Goal: Information Seeking & Learning: Learn about a topic

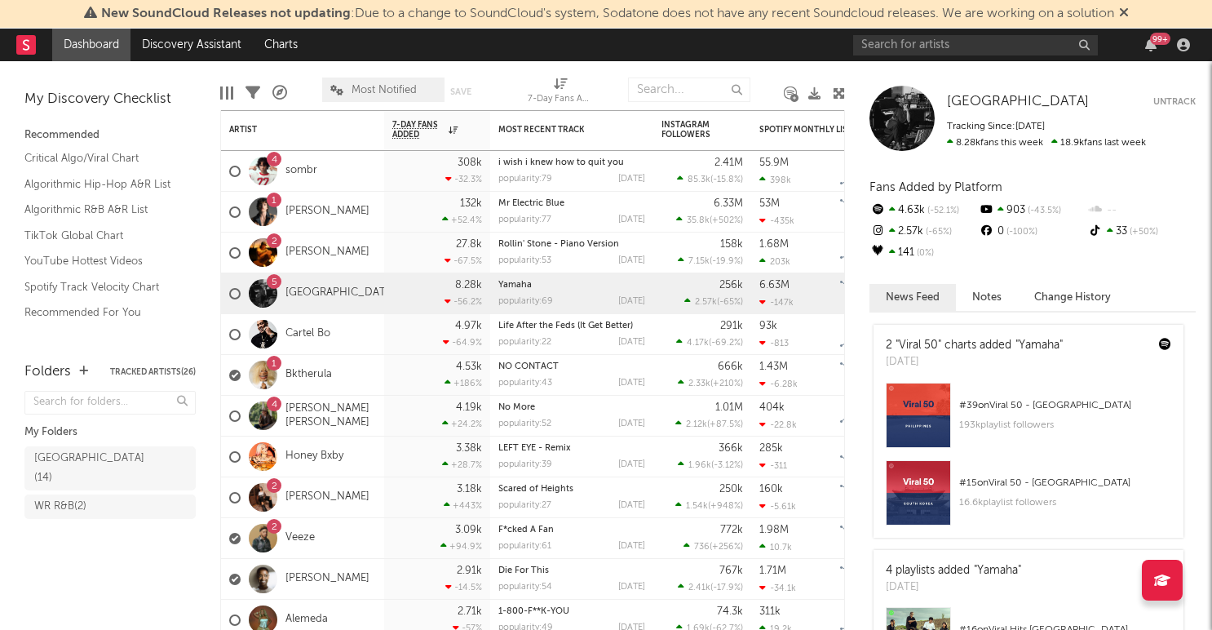
click at [1129, 11] on icon at bounding box center [1124, 12] width 10 height 13
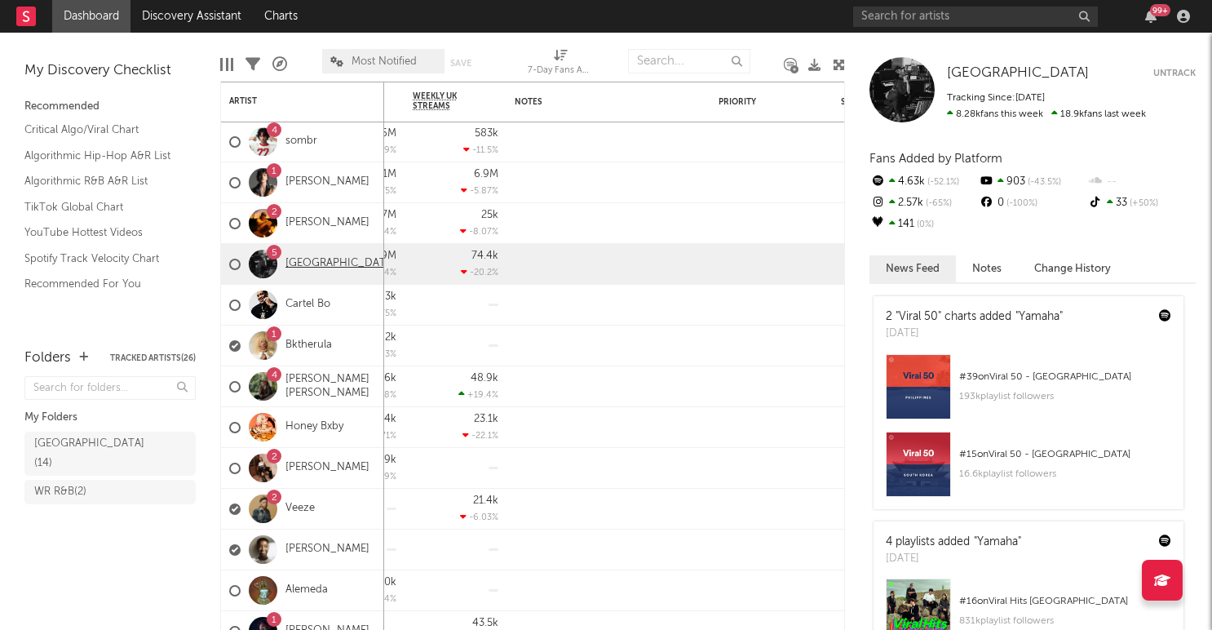
click at [298, 264] on link "[GEOGRAPHIC_DATA]" at bounding box center [341, 264] width 110 height 14
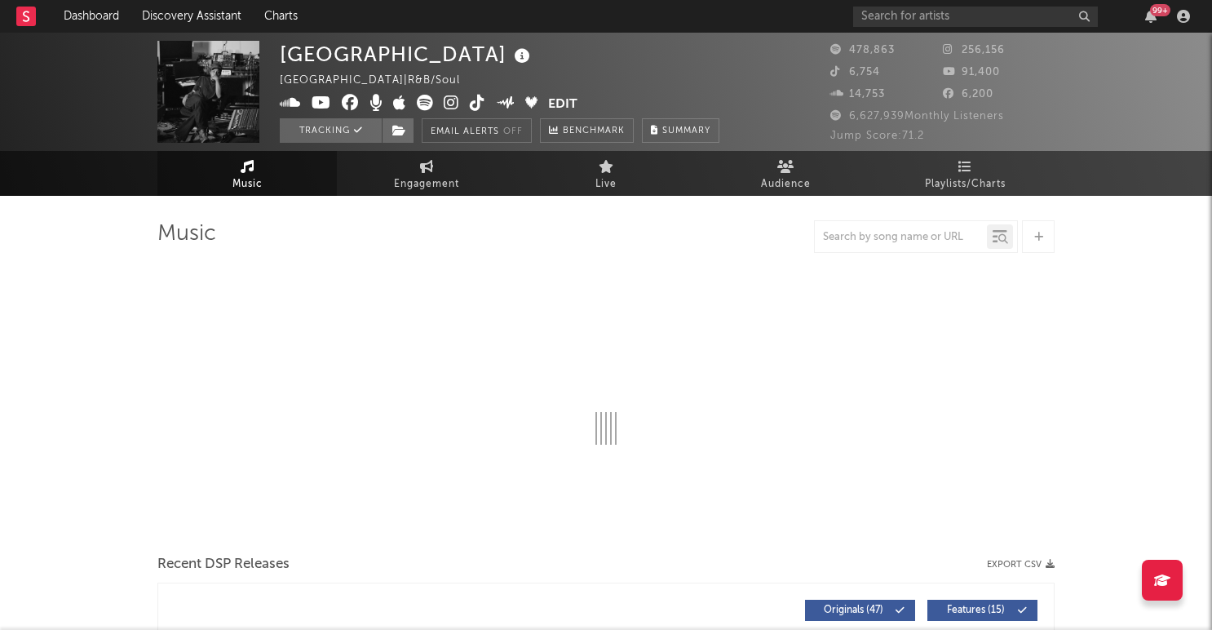
select select "6m"
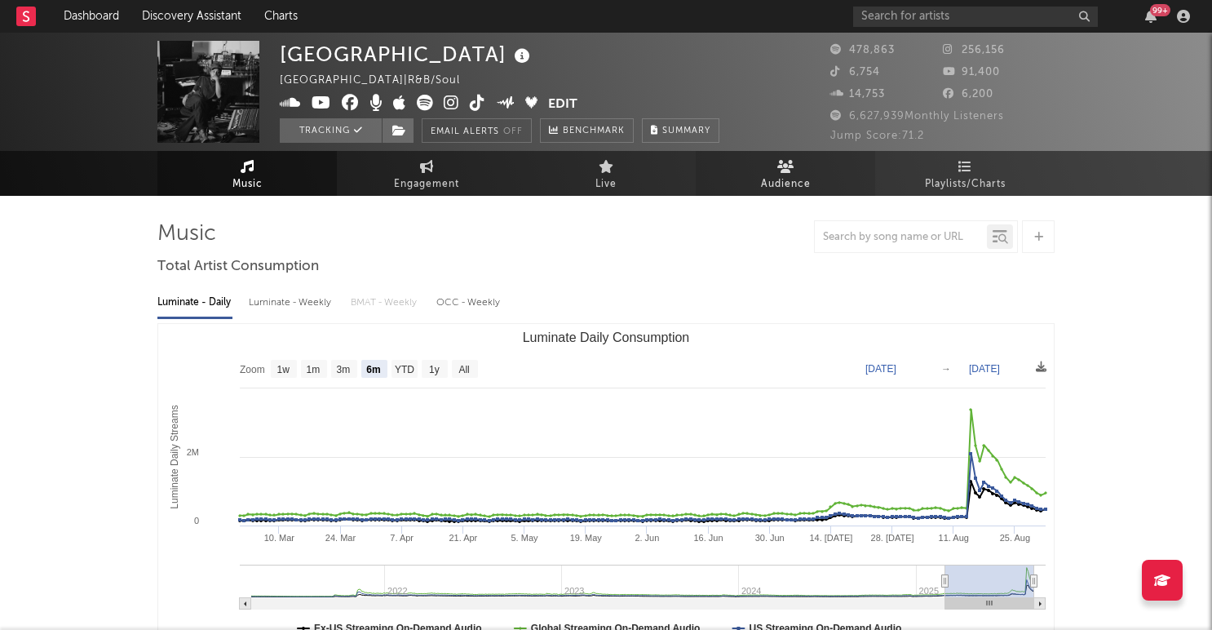
click at [788, 173] on link "Audience" at bounding box center [785, 173] width 179 height 45
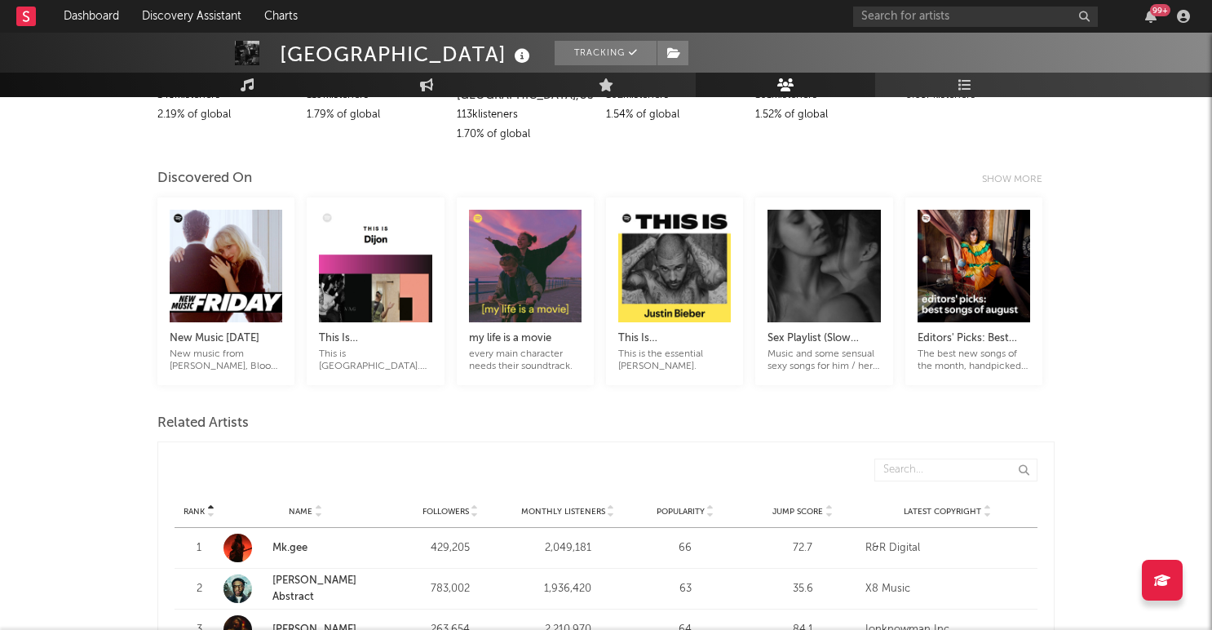
scroll to position [288, 0]
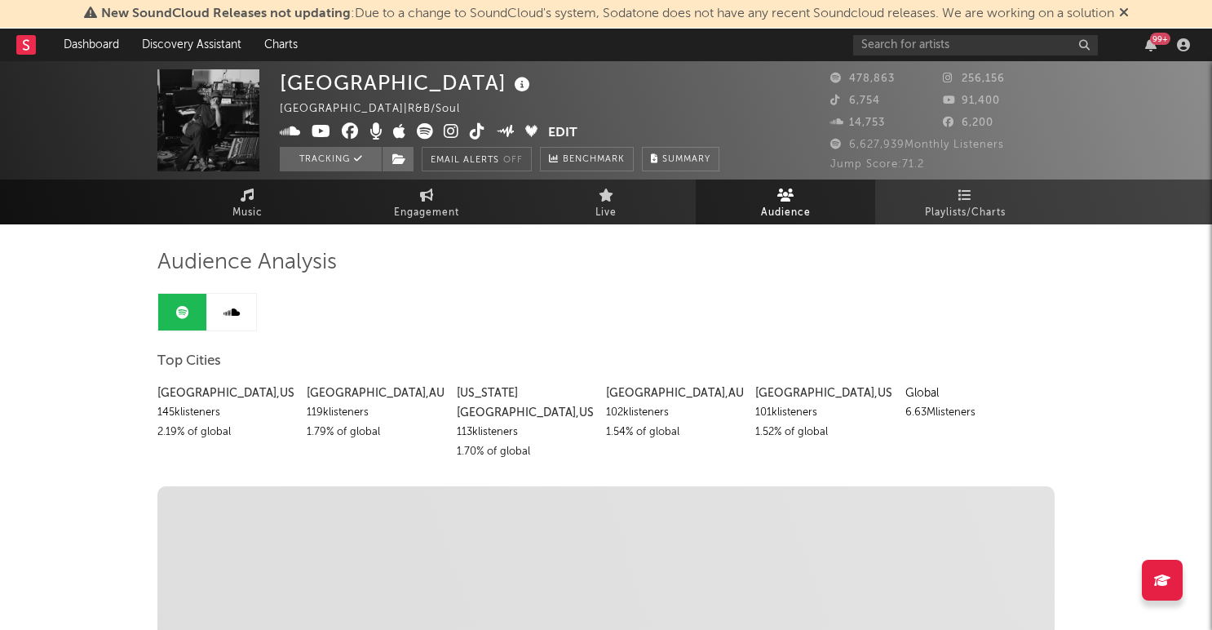
click at [1129, 12] on icon at bounding box center [1124, 12] width 10 height 13
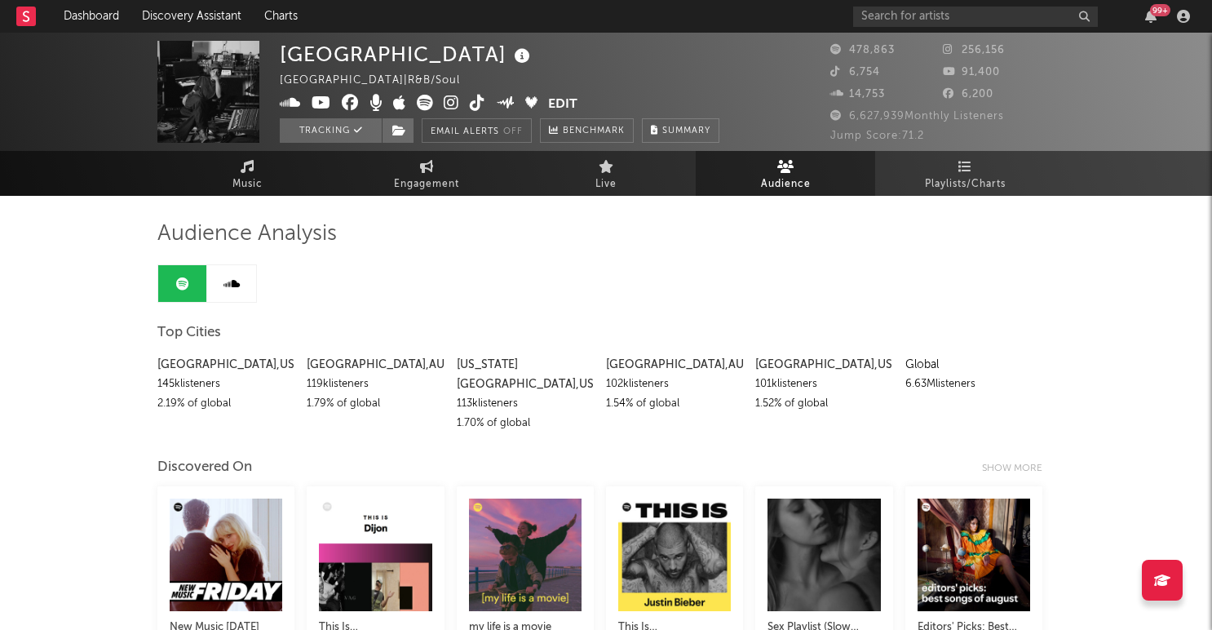
click at [809, 166] on link "Audience" at bounding box center [785, 173] width 179 height 45
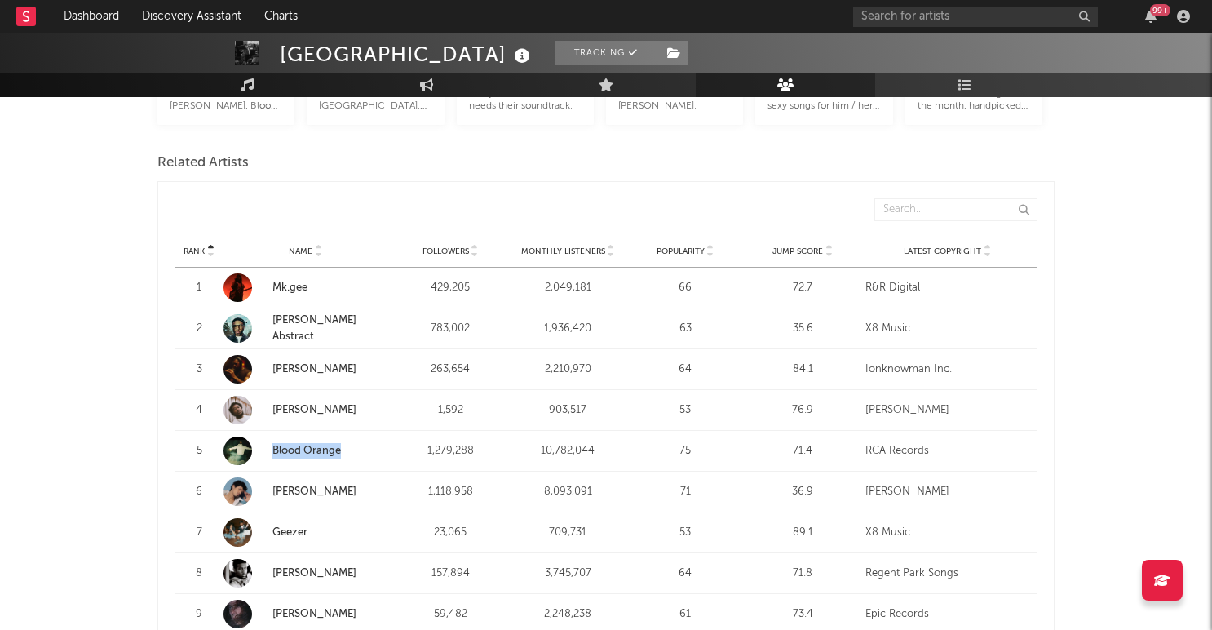
scroll to position [550, 0]
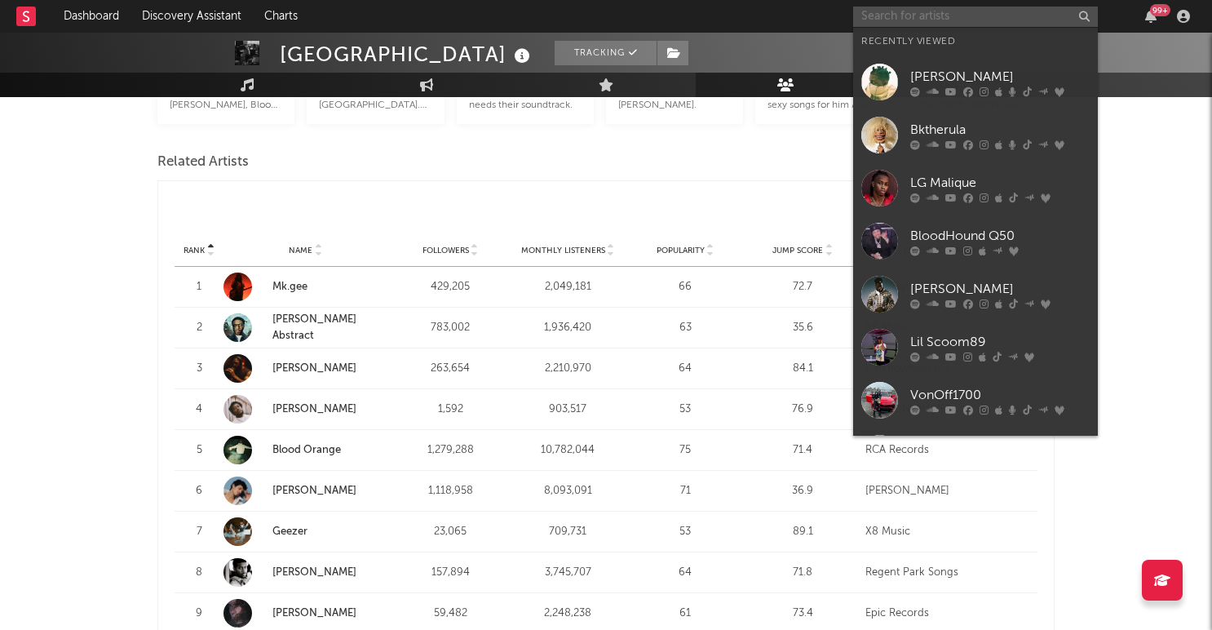
click at [899, 11] on input "text" at bounding box center [975, 17] width 245 height 20
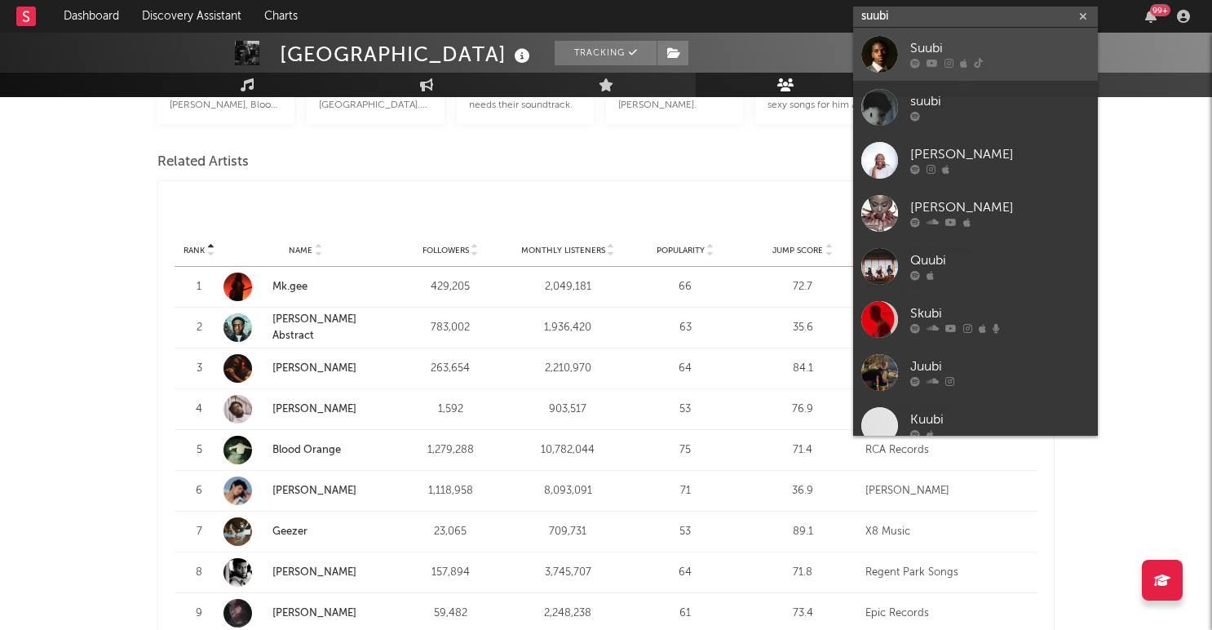
type input "suubi"
click at [918, 46] on div "Suubi" at bounding box center [999, 49] width 179 height 20
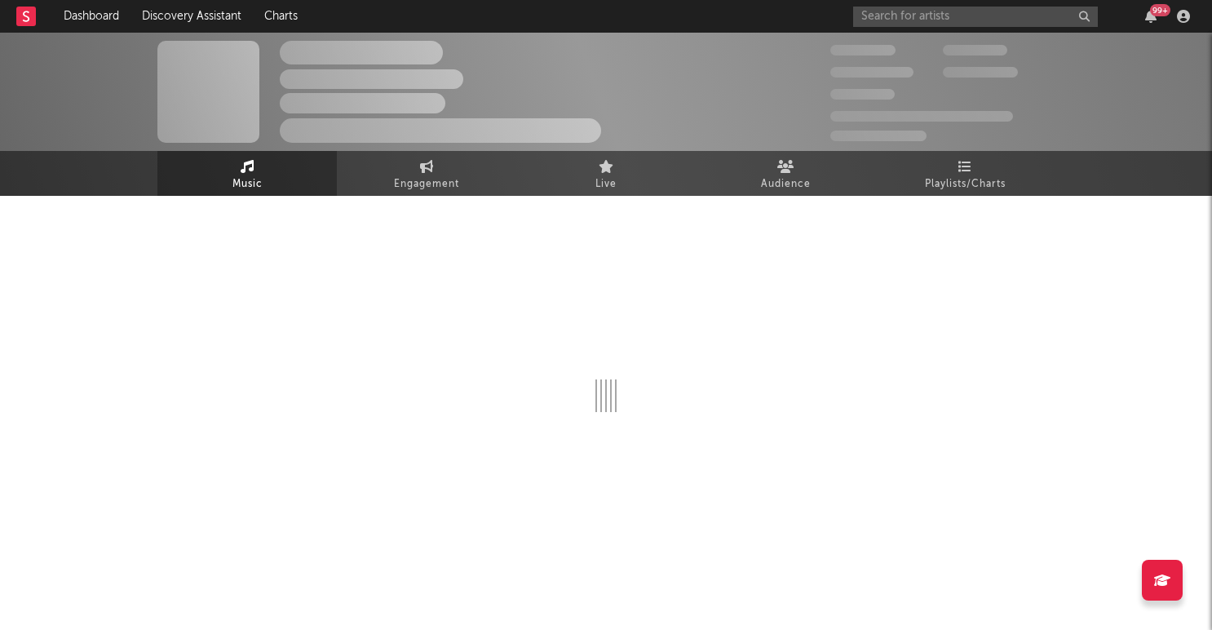
select select "6m"
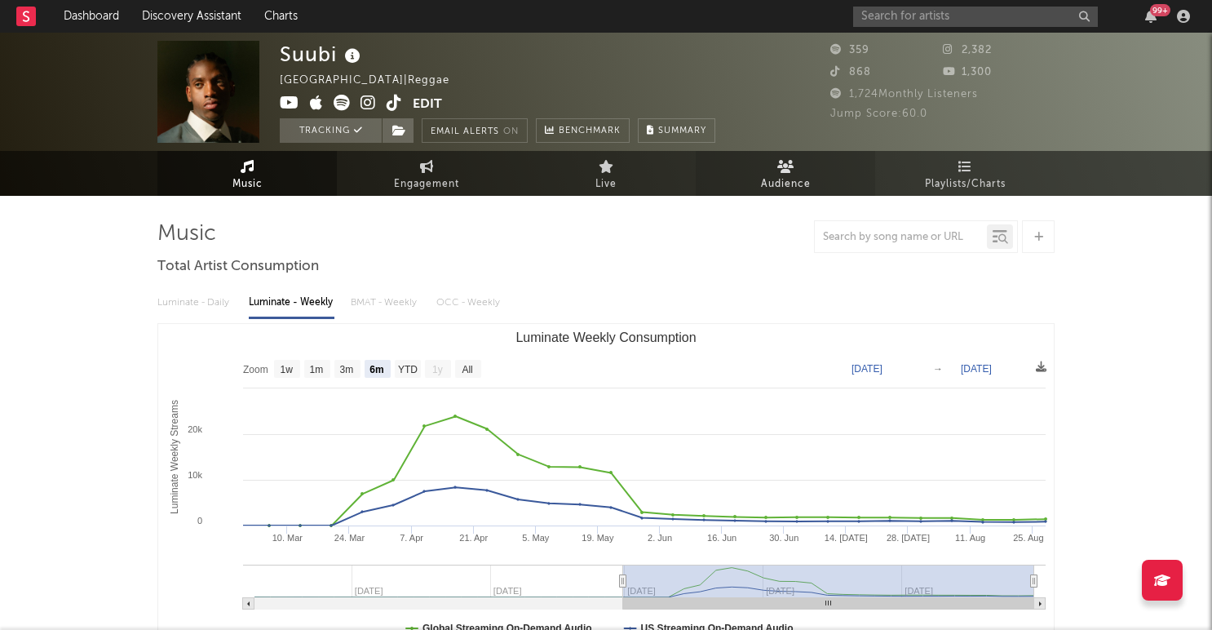
click at [796, 170] on link "Audience" at bounding box center [785, 173] width 179 height 45
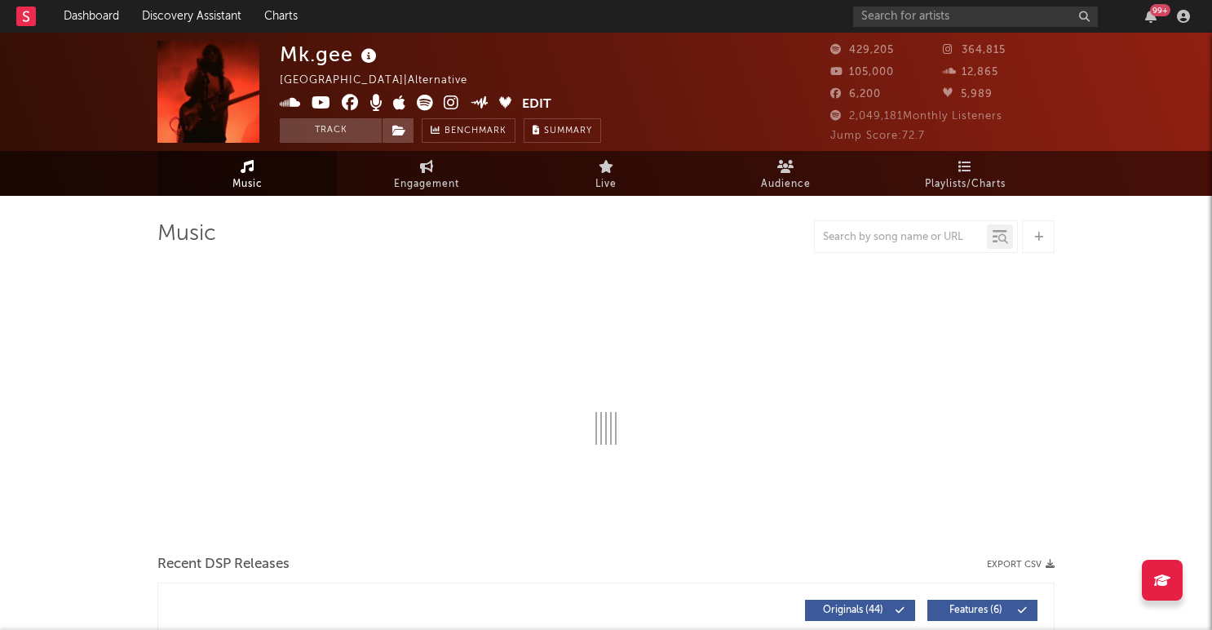
select select "6m"
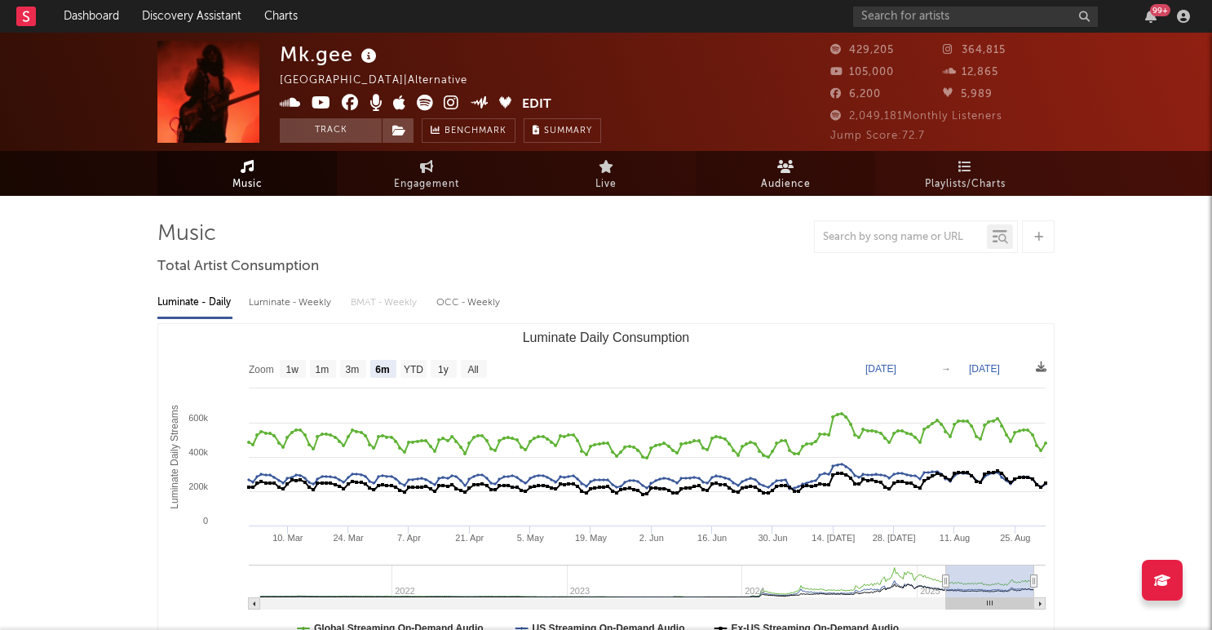
click at [790, 166] on icon at bounding box center [785, 166] width 17 height 13
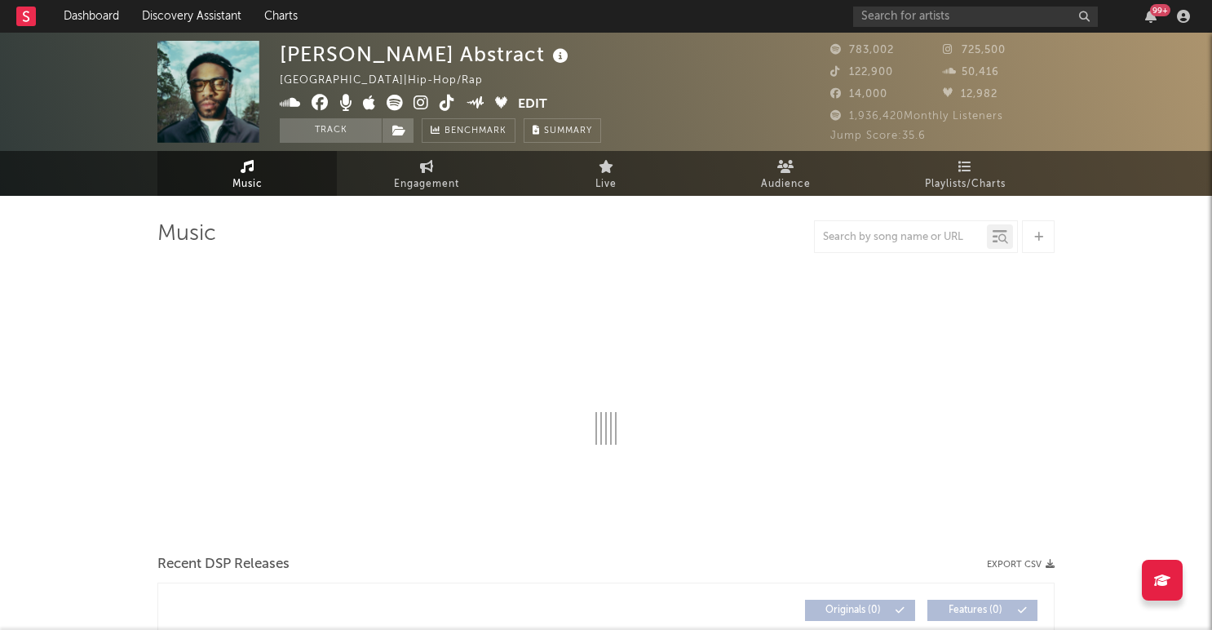
select select "6m"
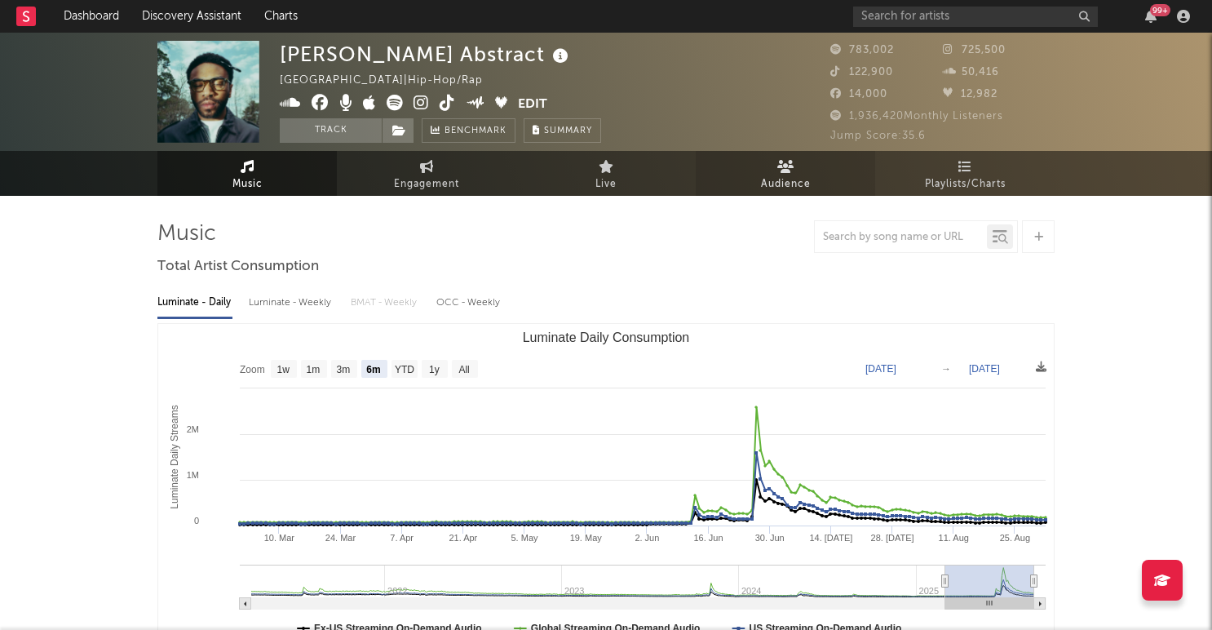
click at [808, 176] on span "Audience" at bounding box center [786, 185] width 50 height 20
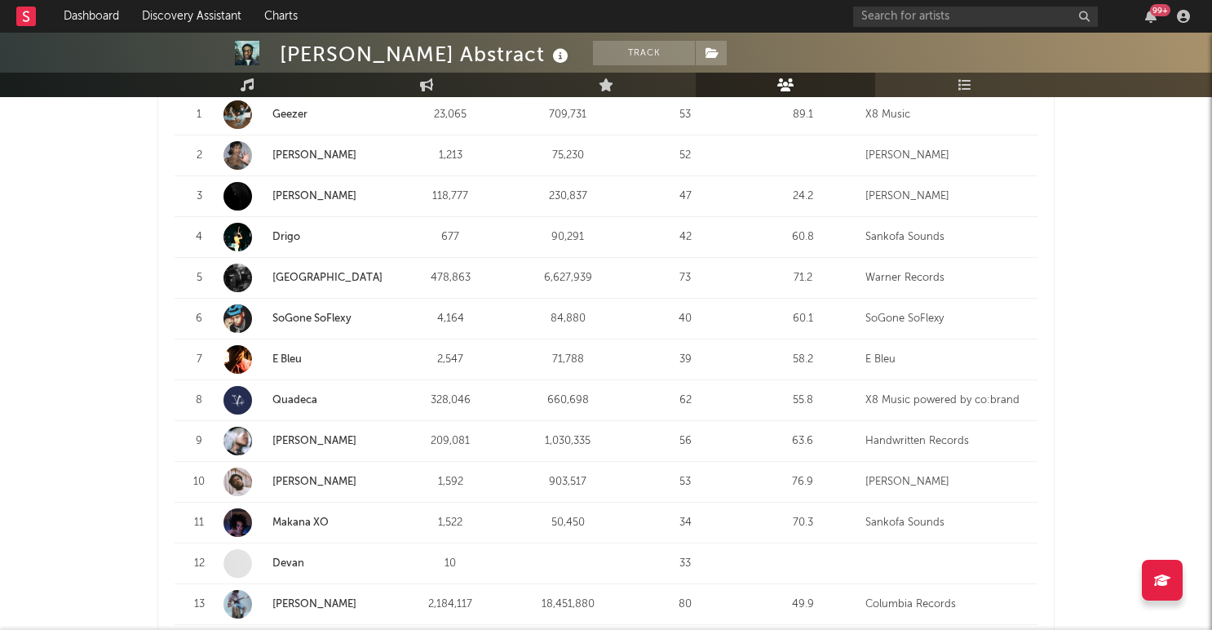
scroll to position [728, 0]
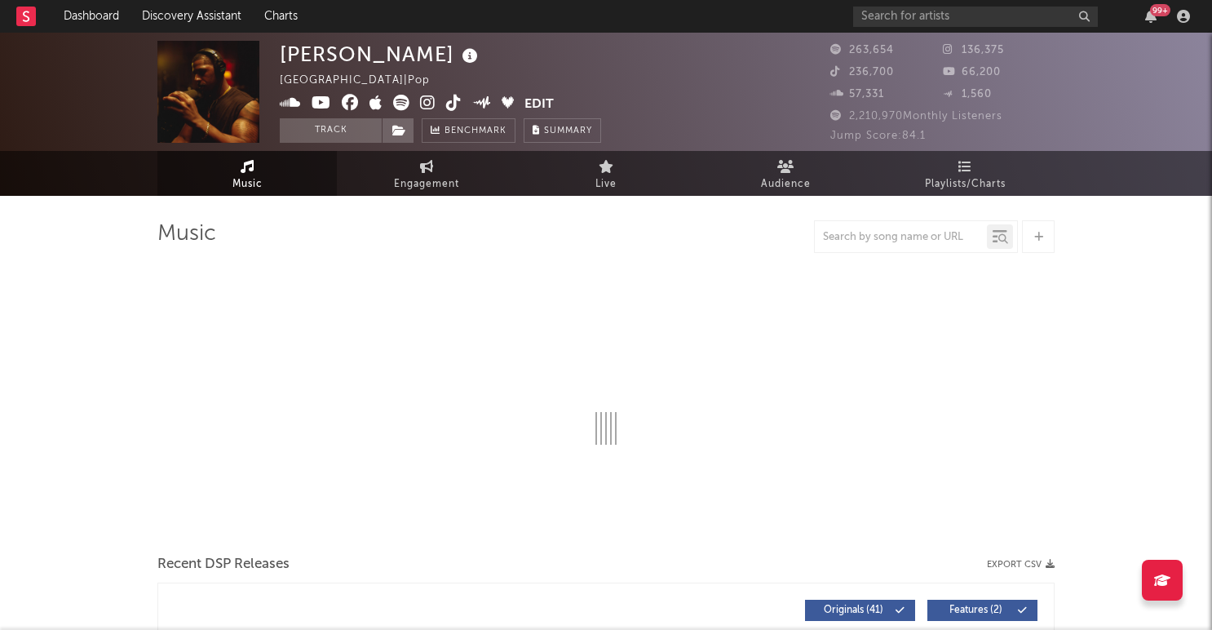
select select "6m"
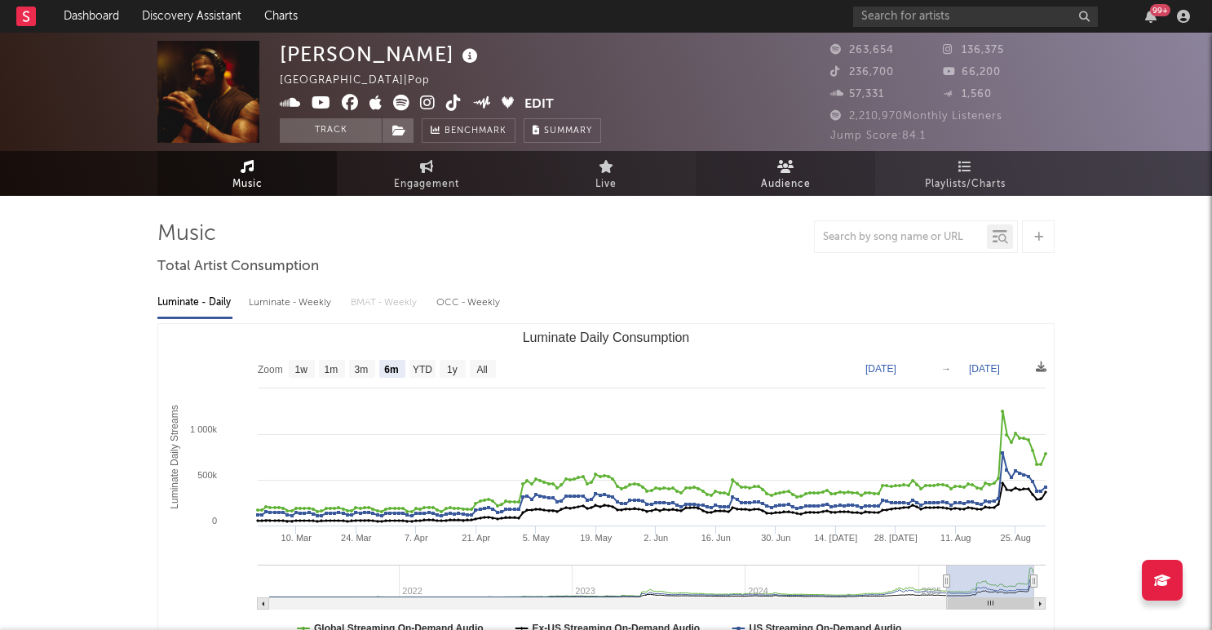
click at [799, 180] on span "Audience" at bounding box center [786, 185] width 50 height 20
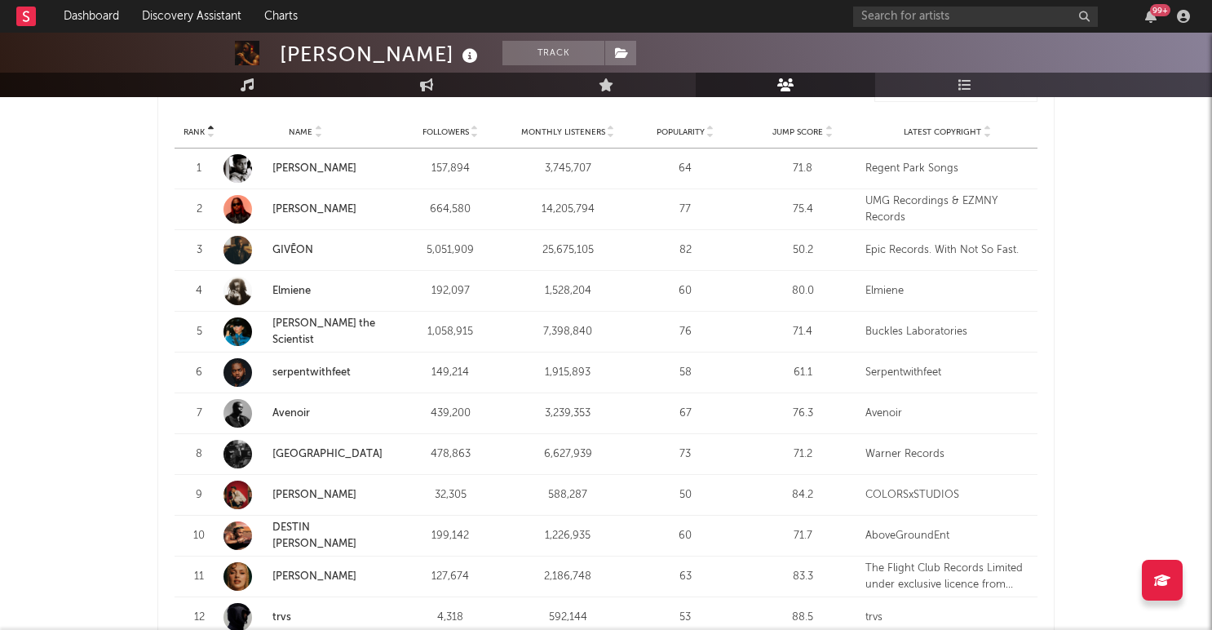
scroll to position [669, 0]
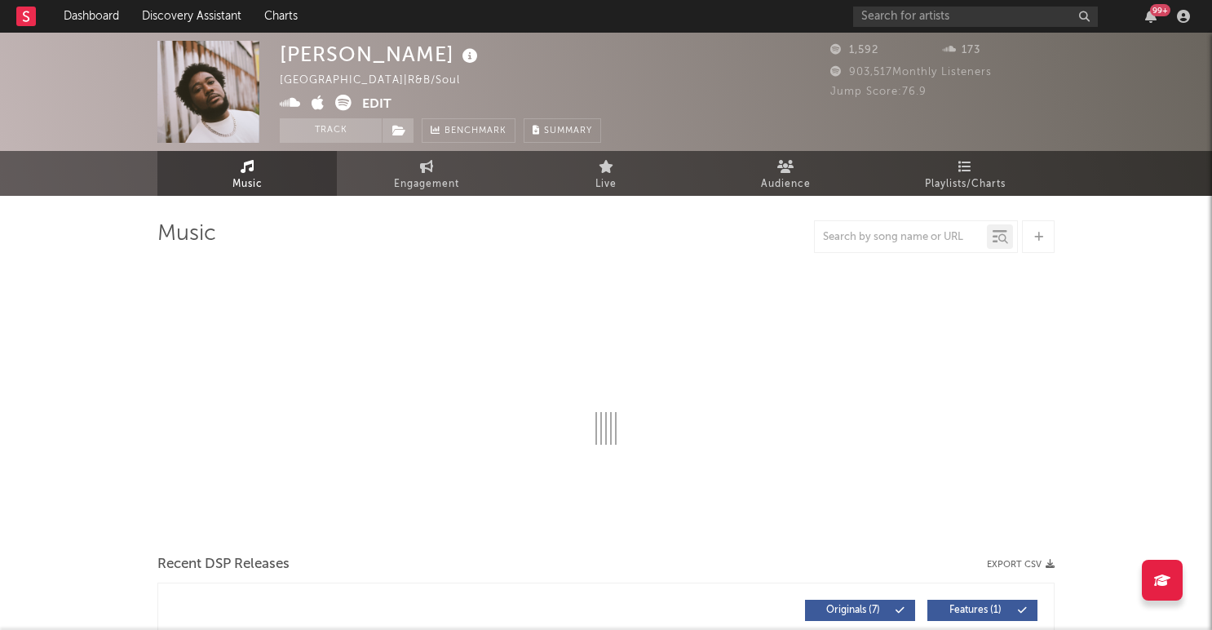
select select "1w"
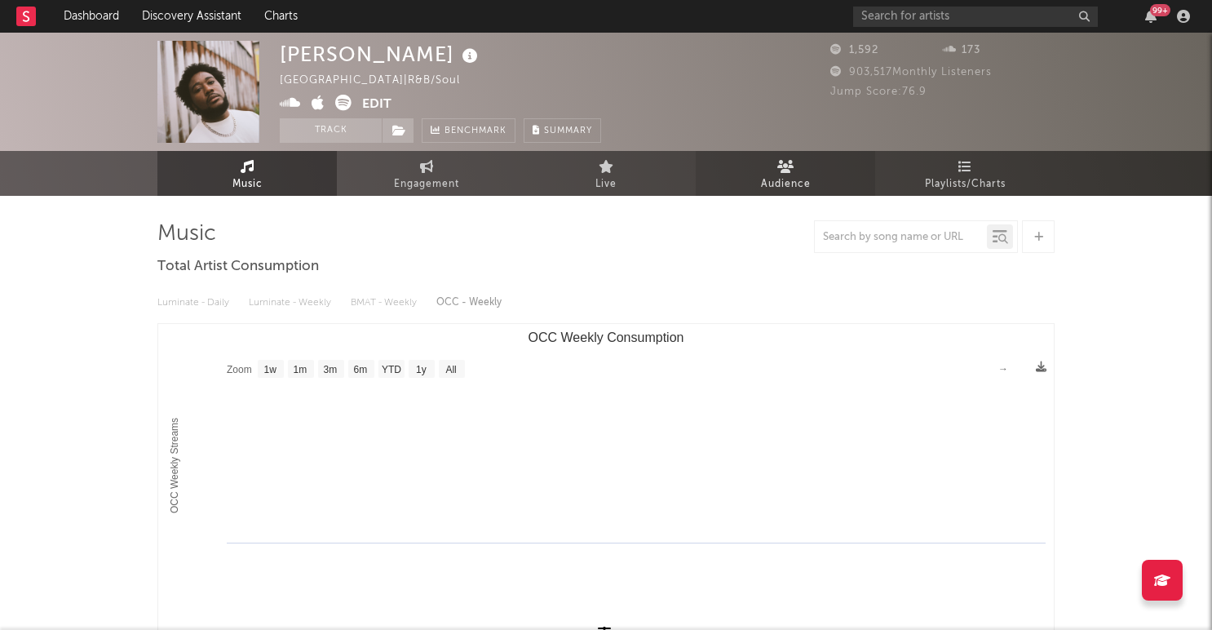
click at [795, 178] on span "Audience" at bounding box center [786, 185] width 50 height 20
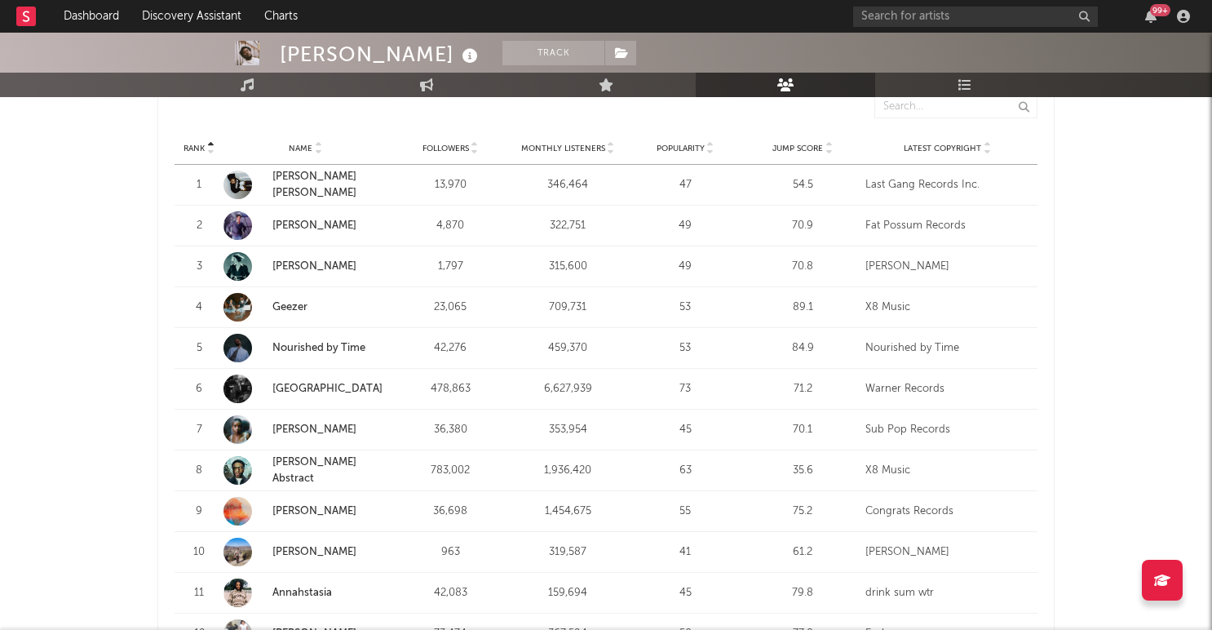
scroll to position [643, 0]
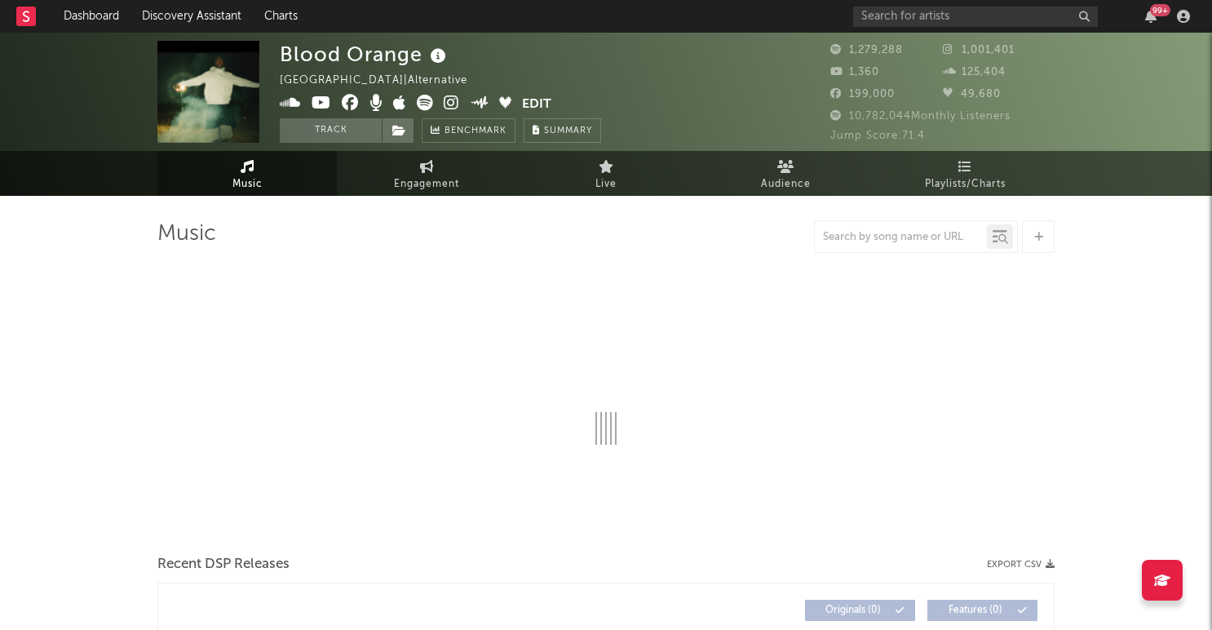
select select "6m"
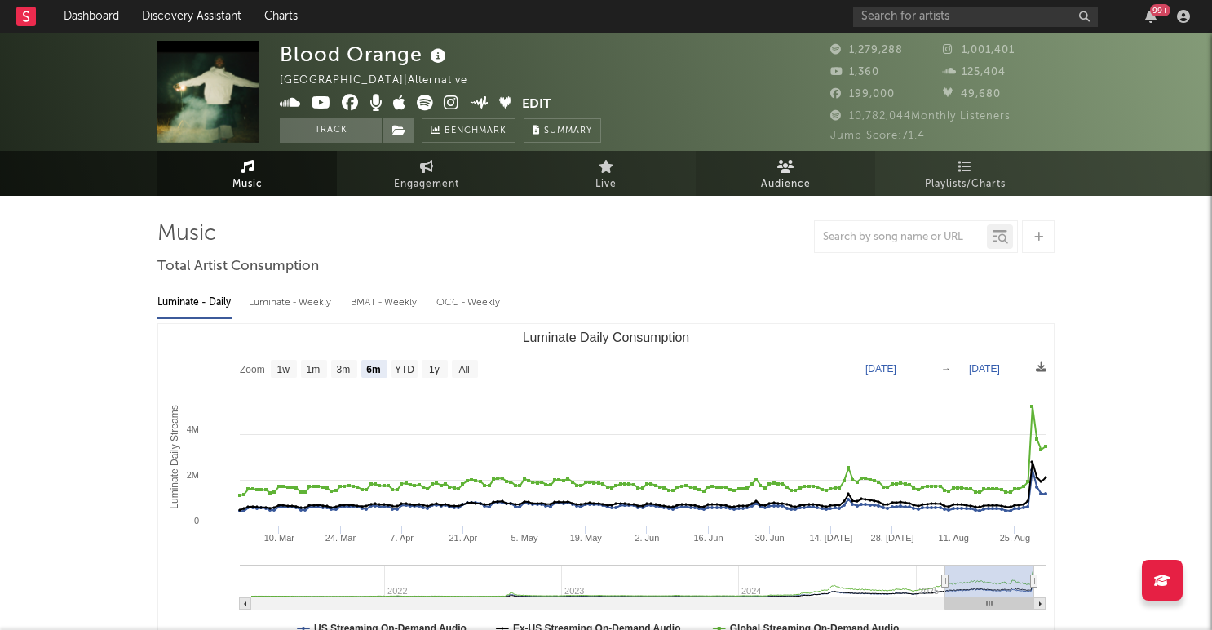
click at [781, 181] on span "Audience" at bounding box center [786, 185] width 50 height 20
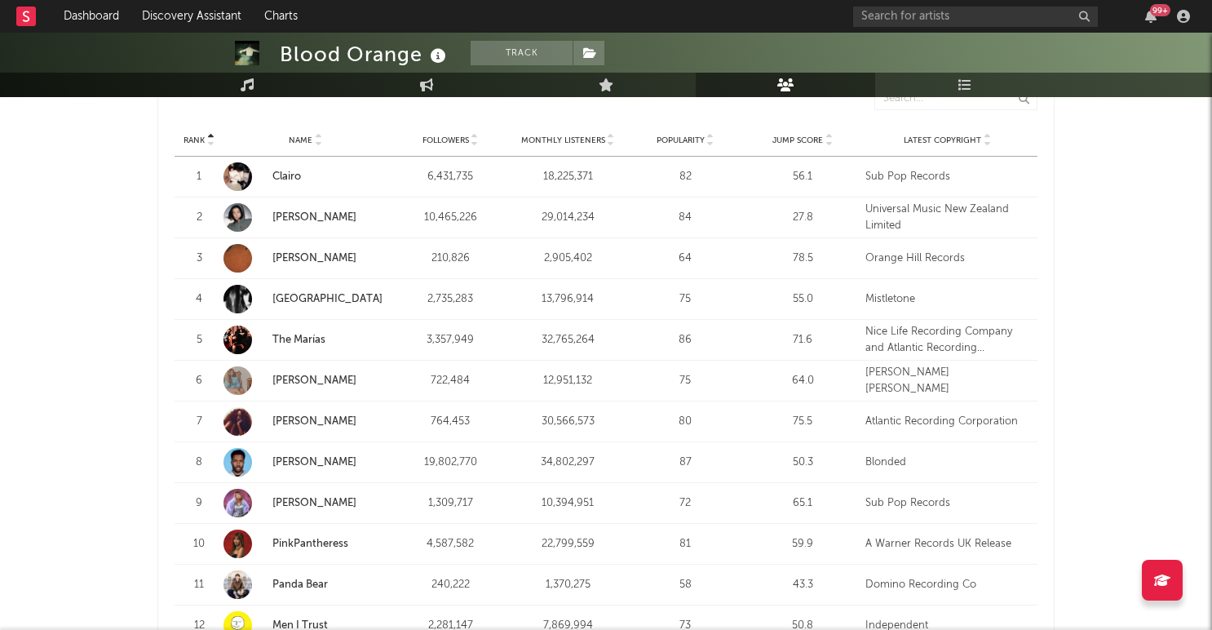
scroll to position [677, 0]
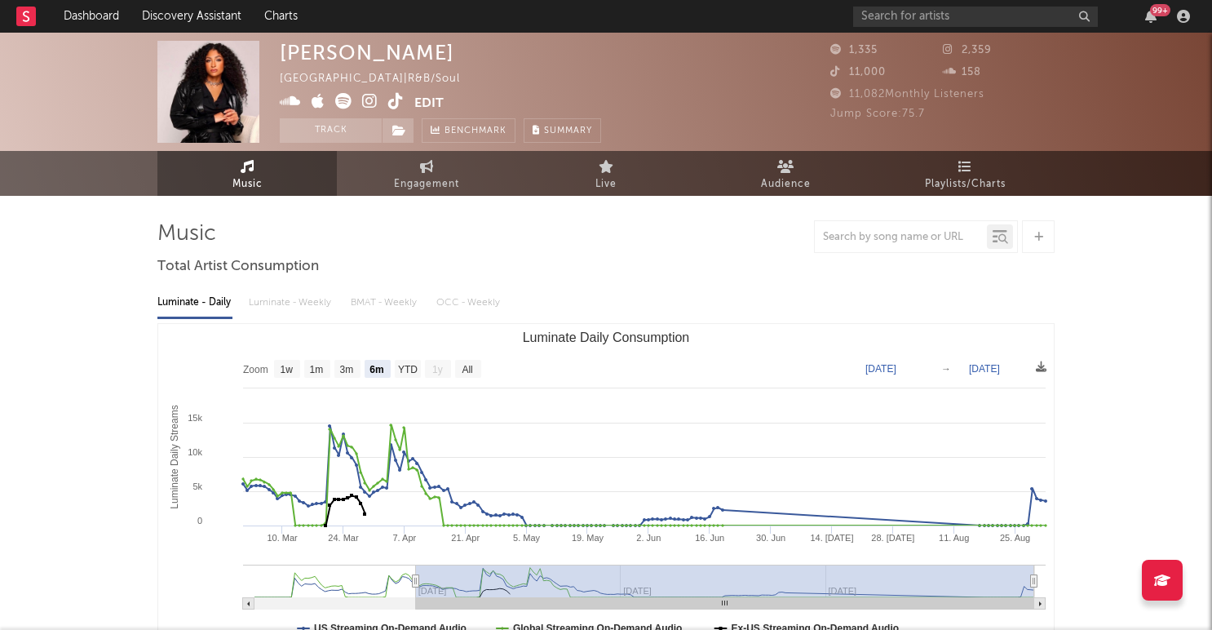
select select "6m"
click at [797, 175] on span "Audience" at bounding box center [786, 185] width 50 height 20
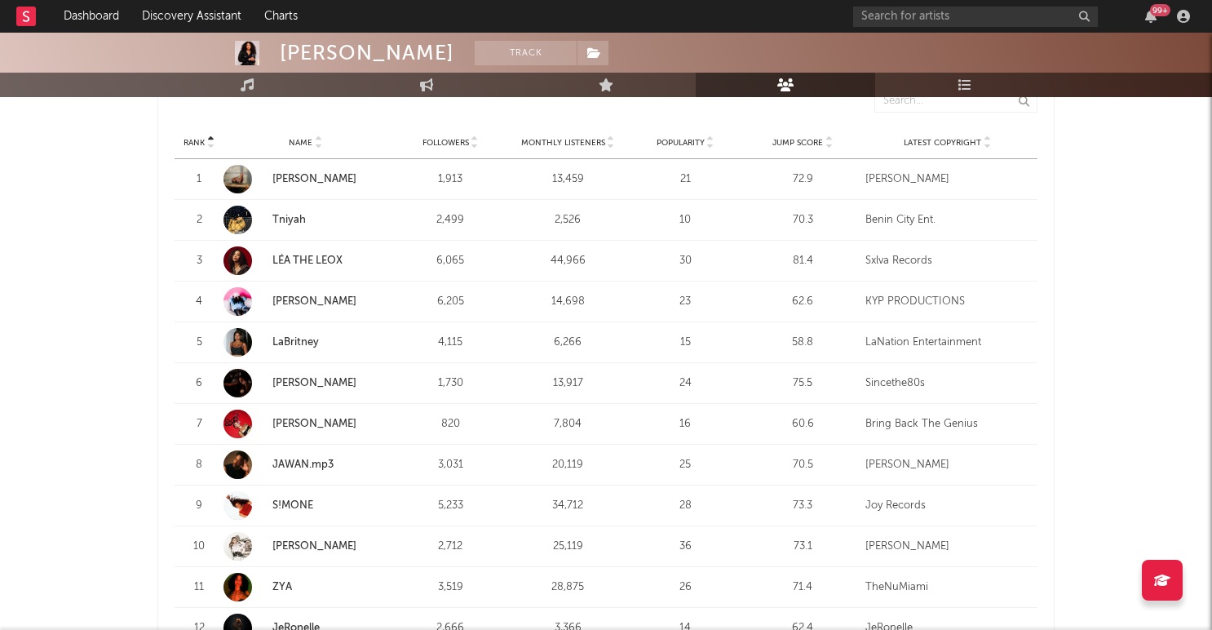
scroll to position [686, 0]
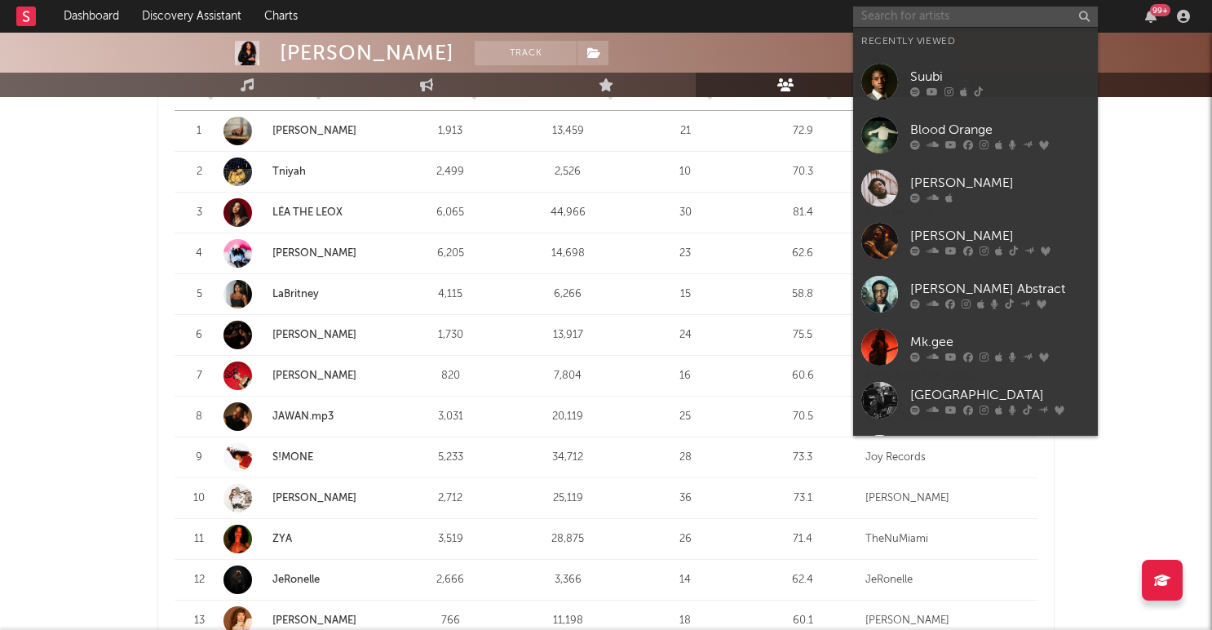
click at [974, 11] on input "text" at bounding box center [975, 17] width 245 height 20
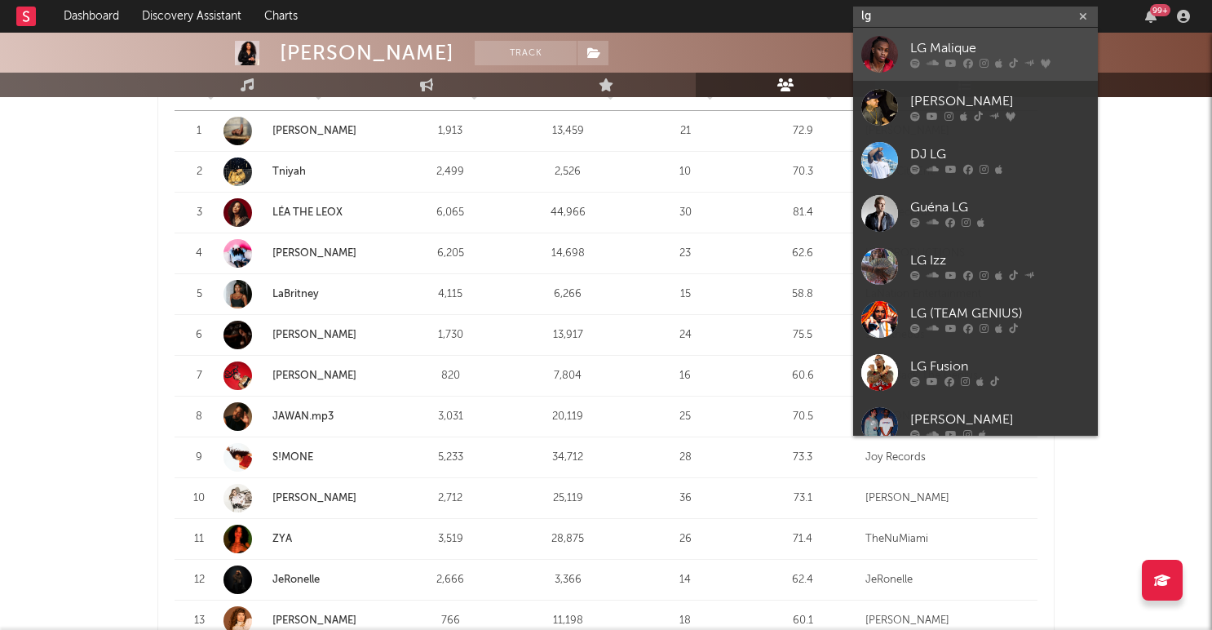
type input "lg"
click at [951, 45] on div "LG Malique" at bounding box center [999, 49] width 179 height 20
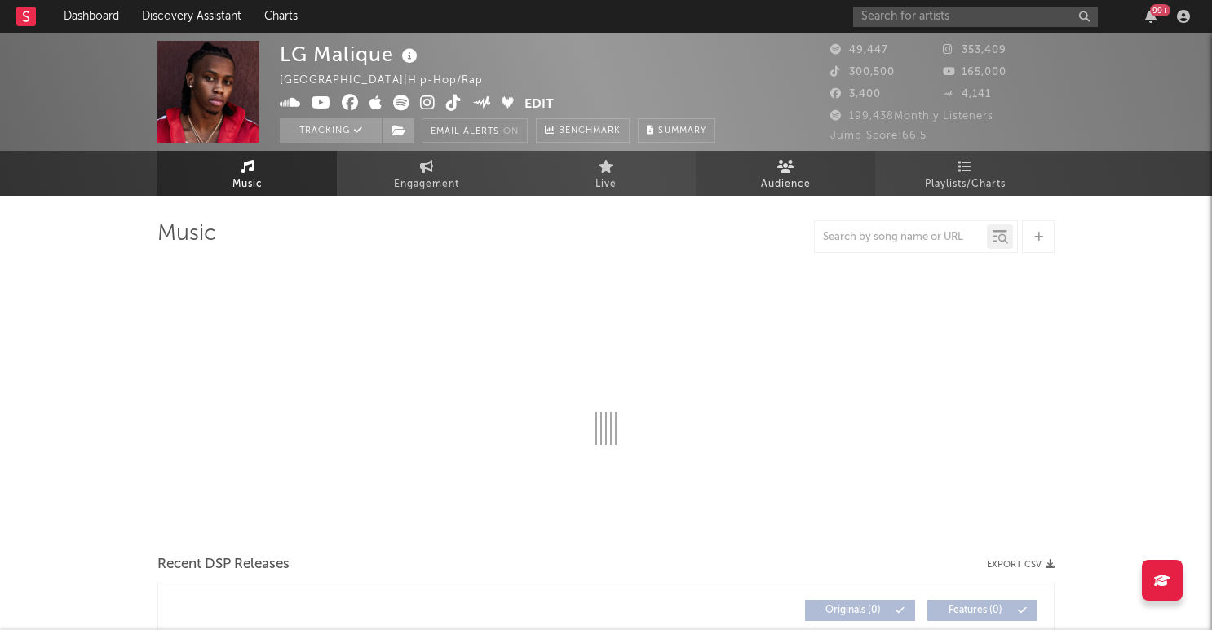
select select "6m"
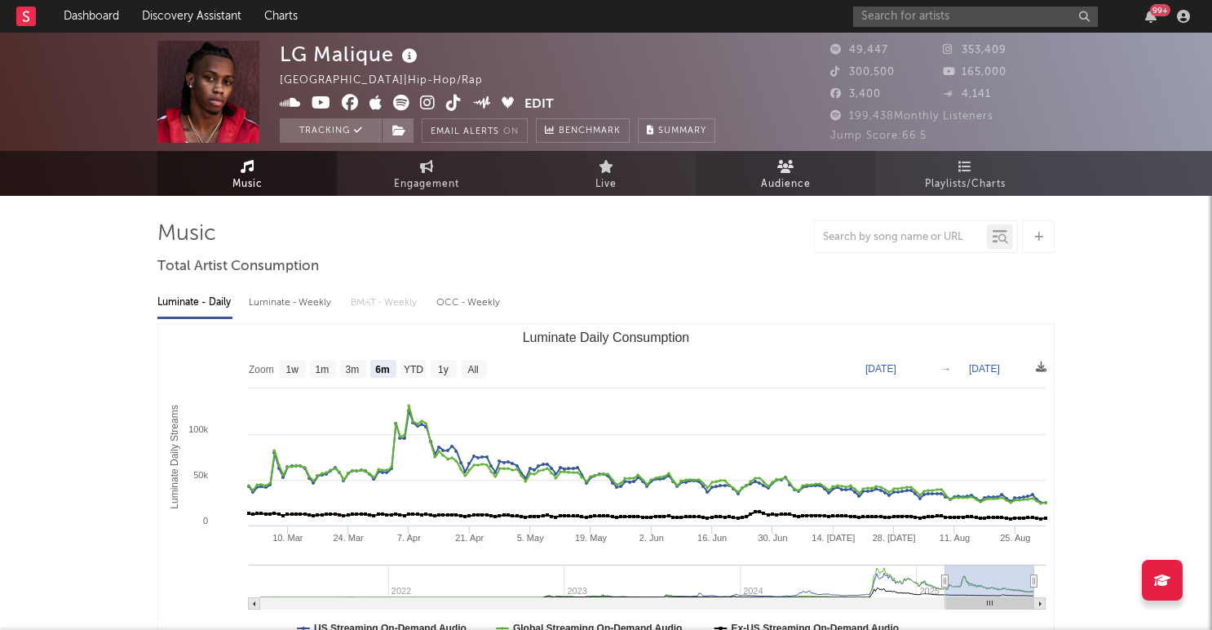
select select "6m"
click at [792, 175] on span "Audience" at bounding box center [786, 185] width 50 height 20
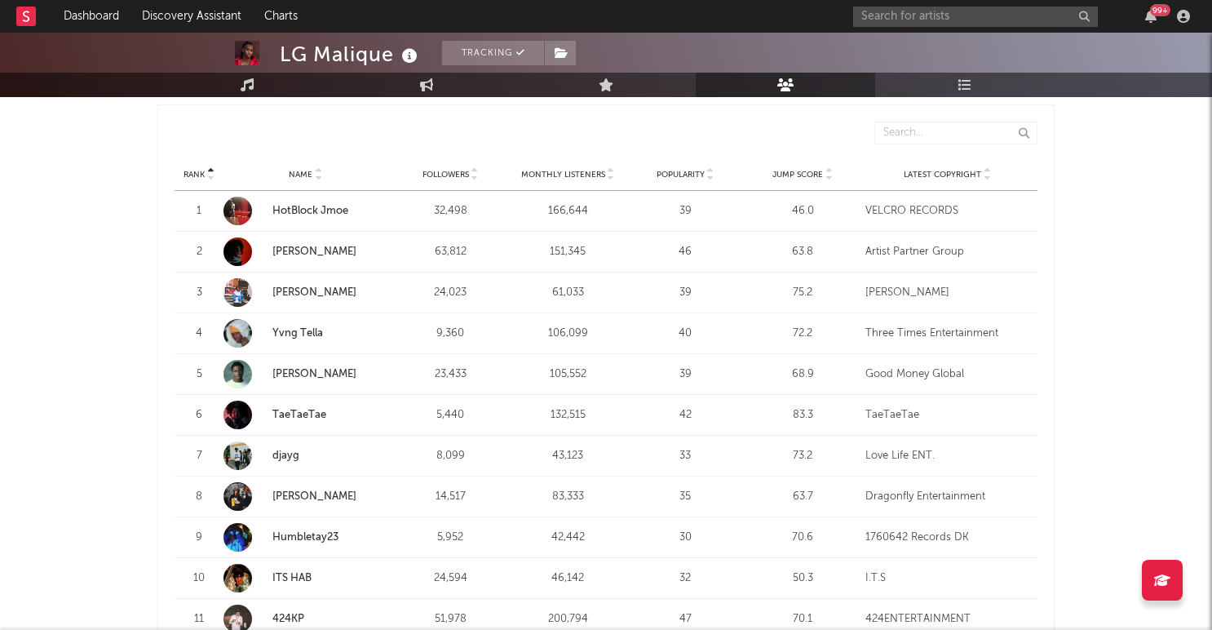
scroll to position [604, 0]
click at [463, 173] on span "Followers" at bounding box center [446, 176] width 46 height 10
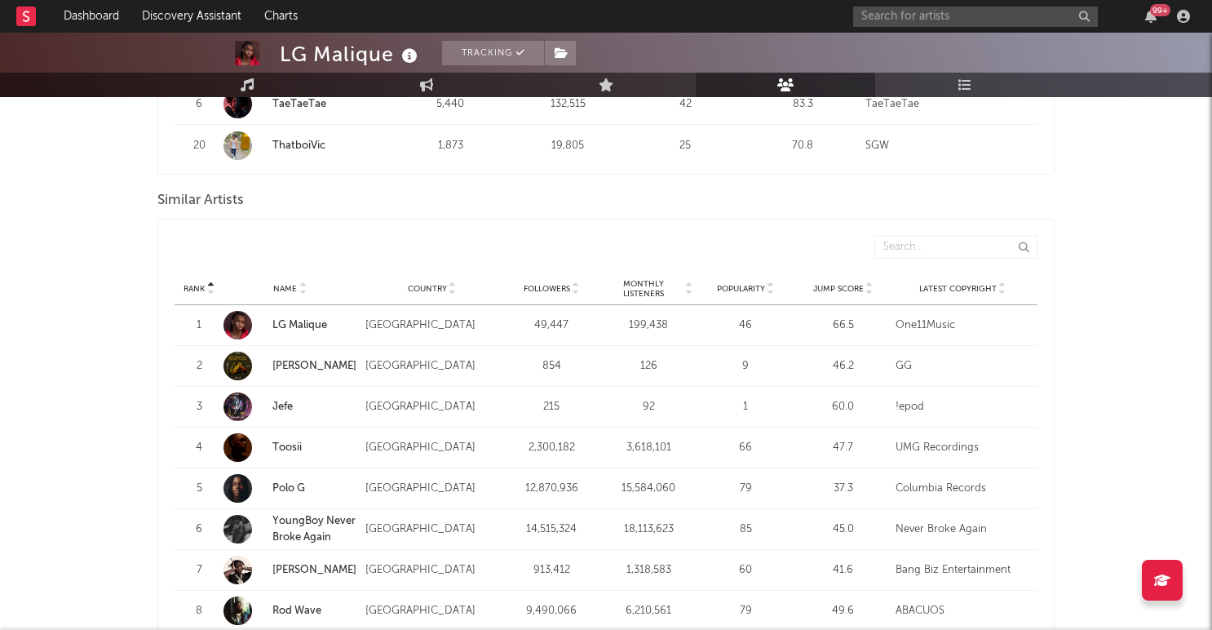
scroll to position [1453, 0]
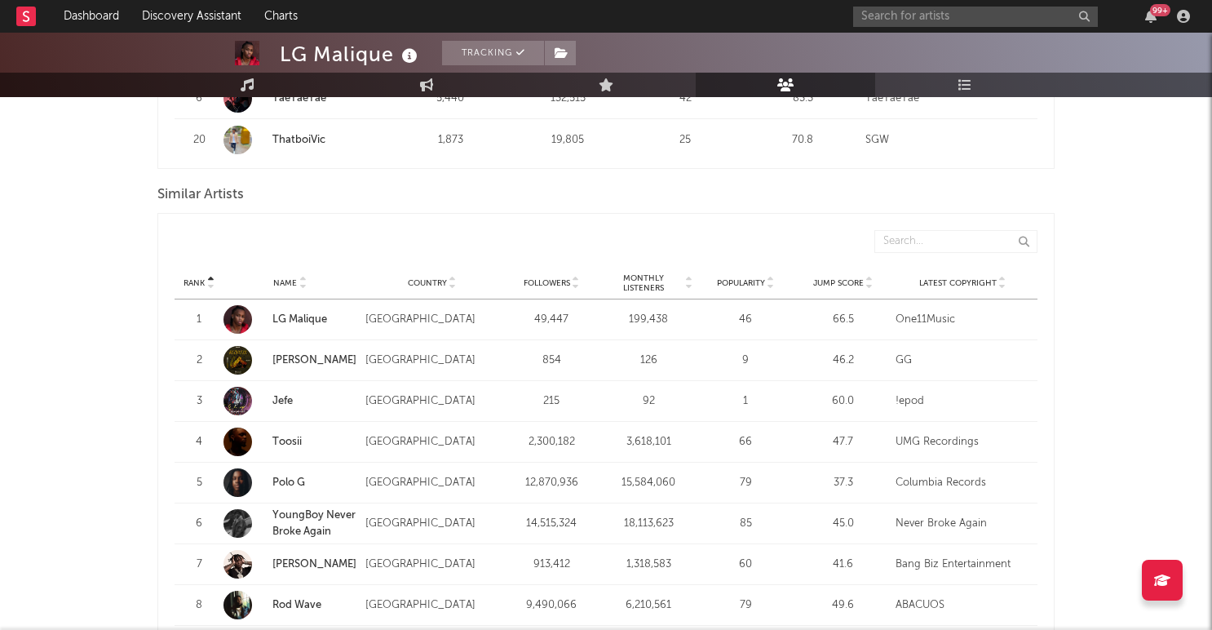
click at [536, 280] on span "Followers" at bounding box center [547, 283] width 46 height 10
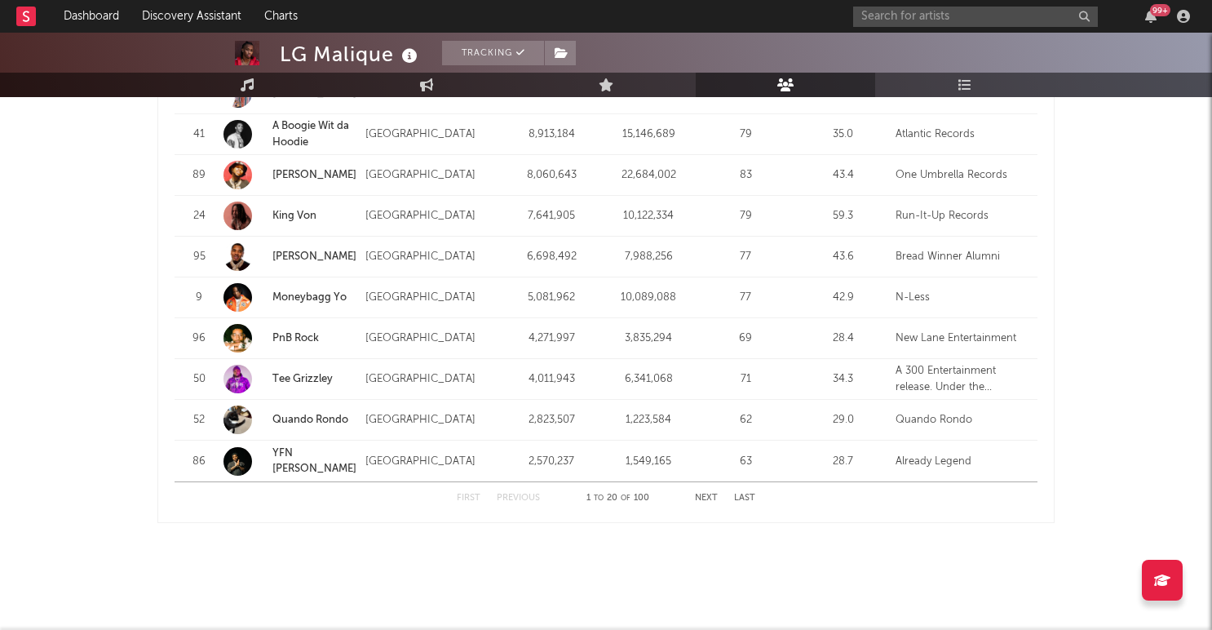
scroll to position [2094, 0]
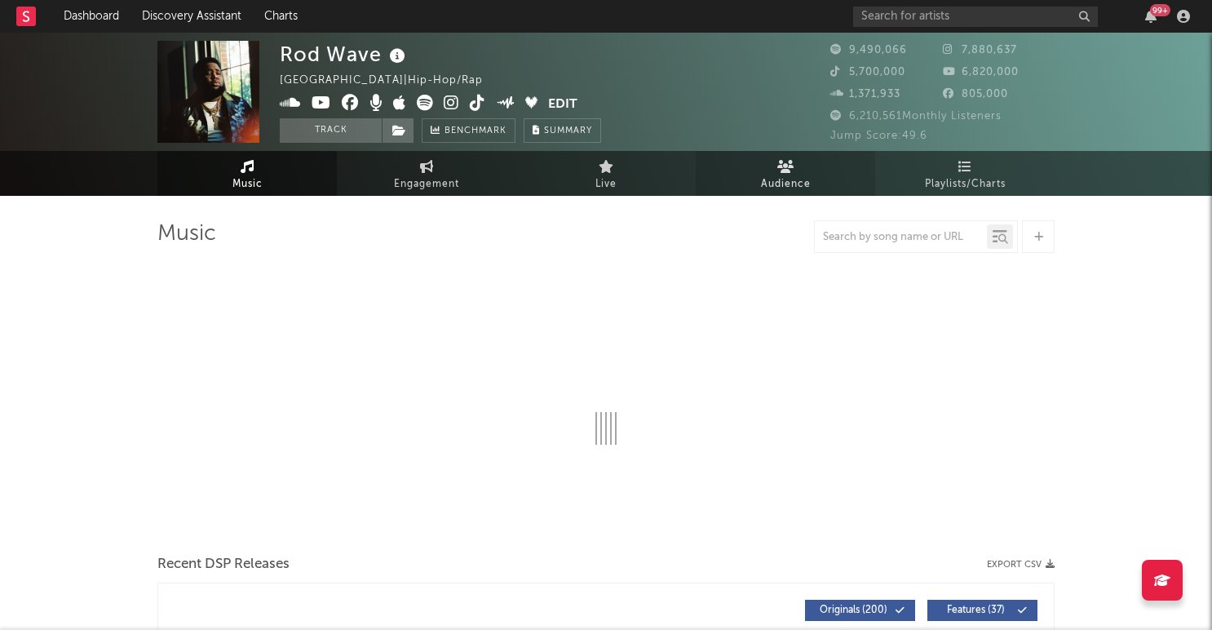
click at [784, 170] on icon at bounding box center [785, 166] width 17 height 13
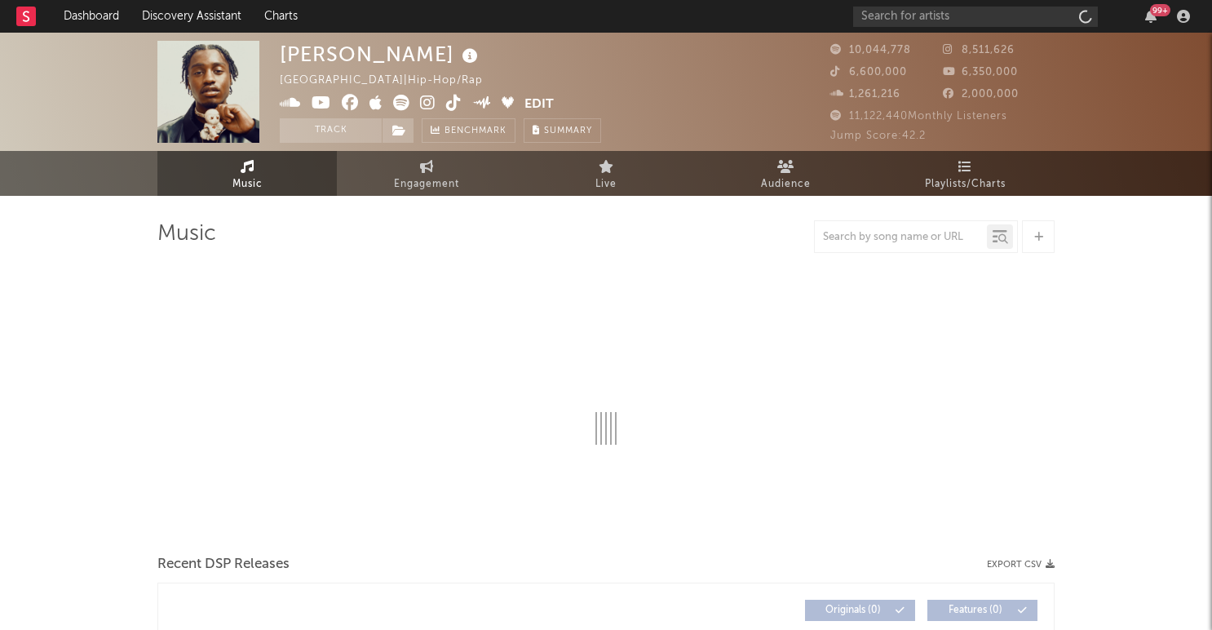
select select "6m"
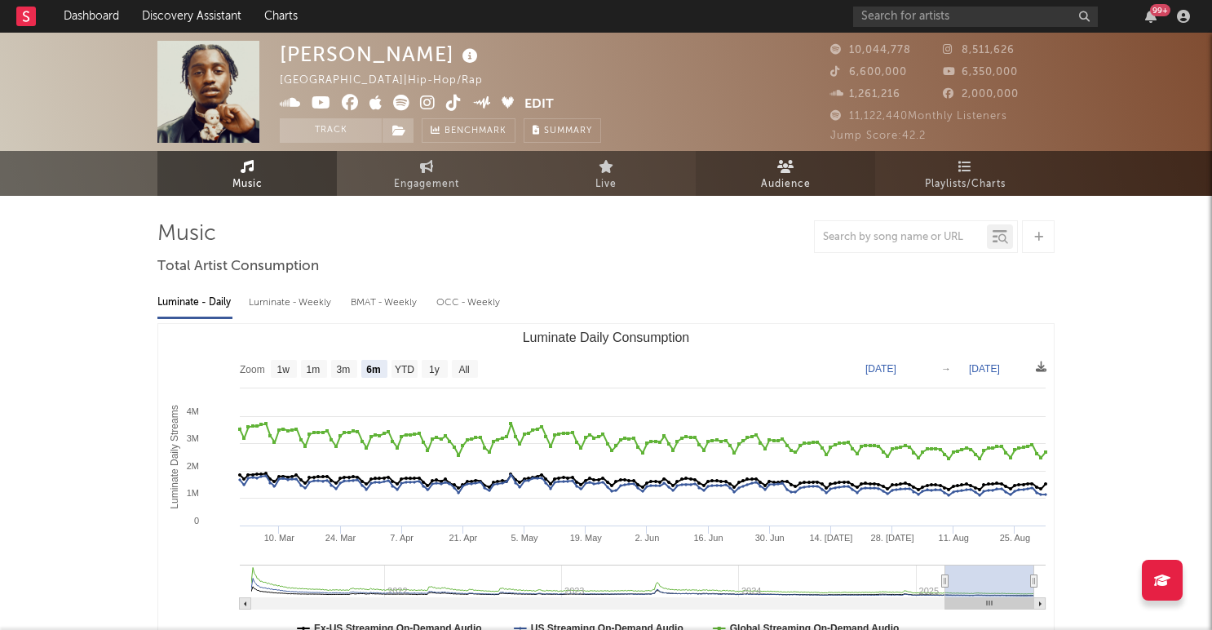
click at [783, 176] on span "Audience" at bounding box center [786, 185] width 50 height 20
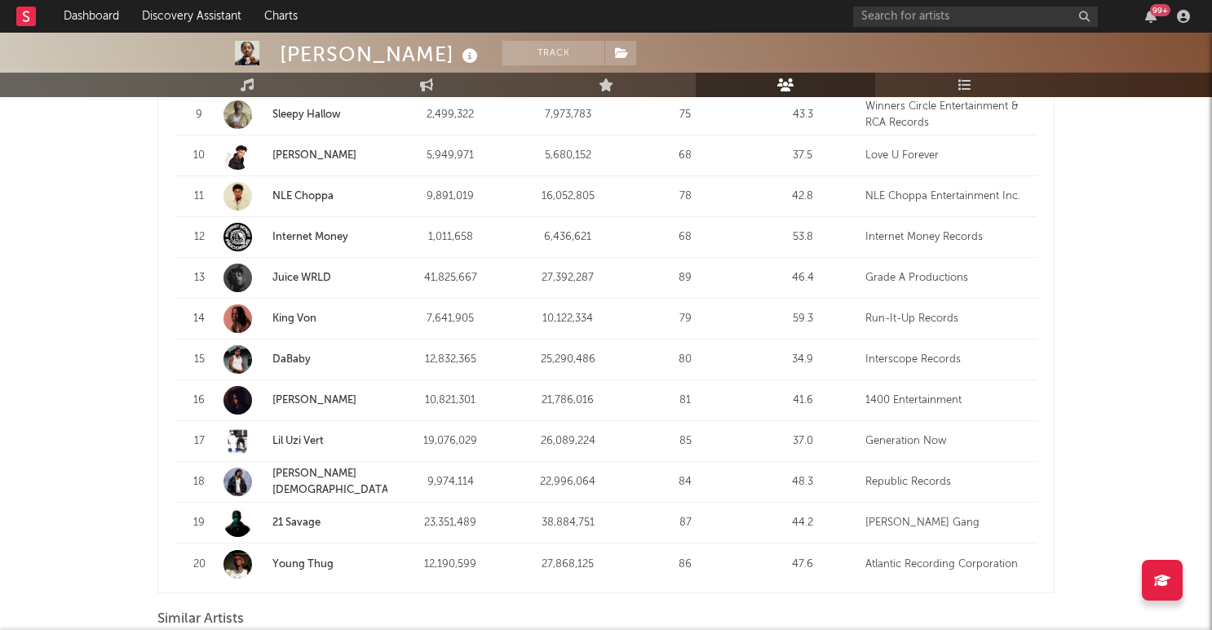
scroll to position [1017, 0]
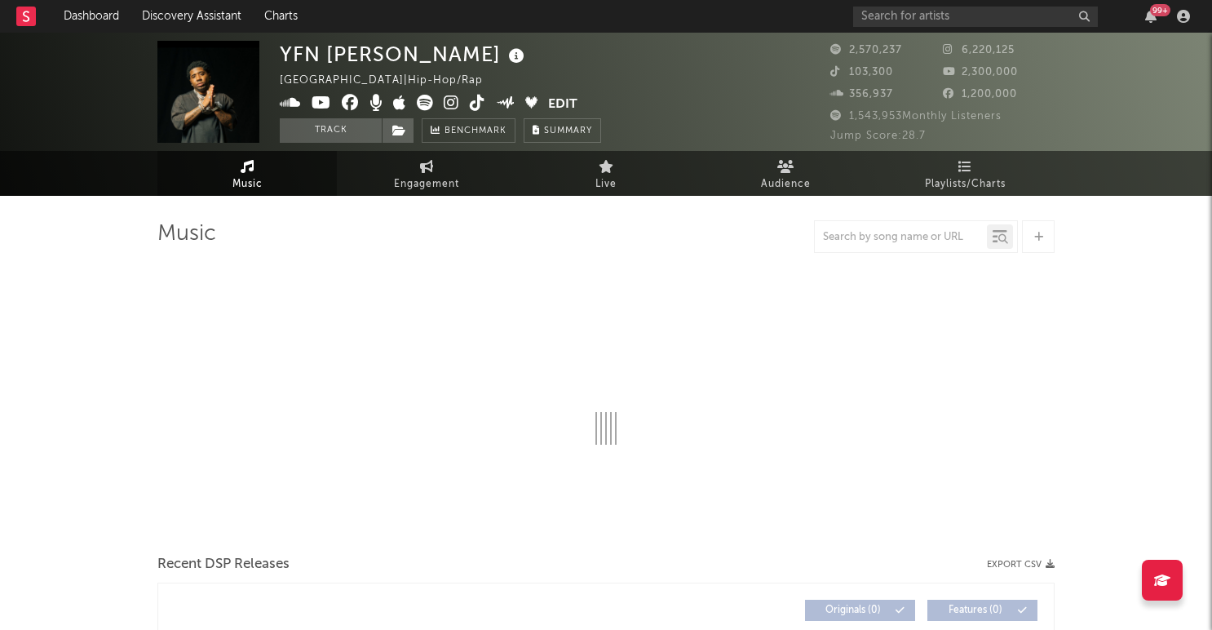
select select "6m"
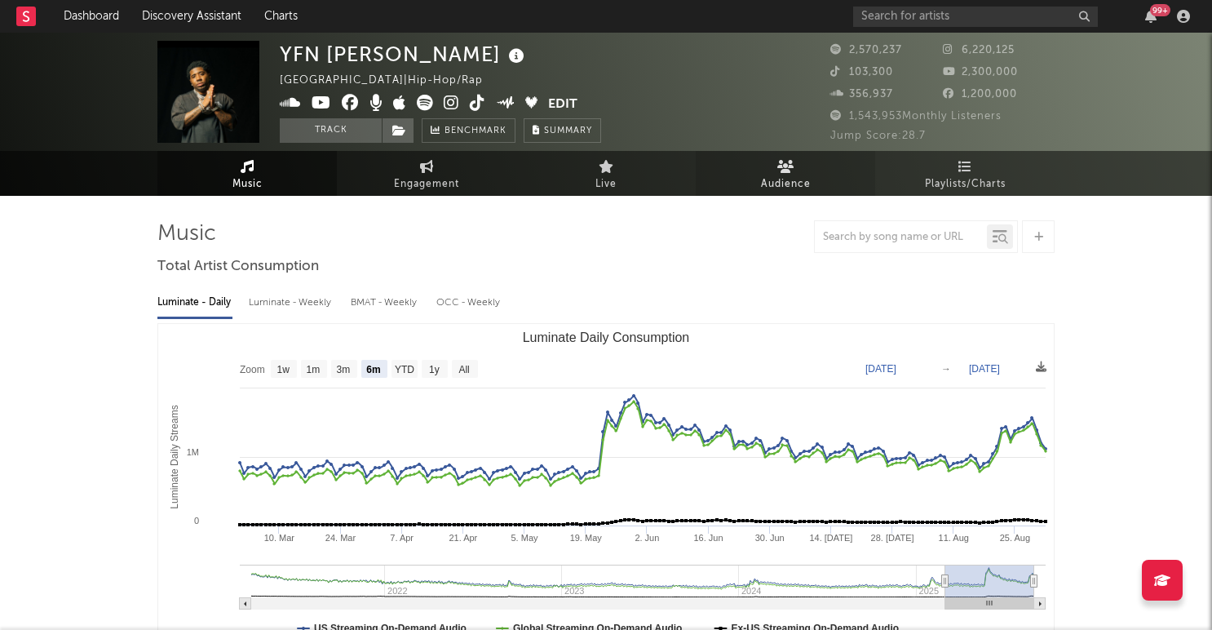
click at [784, 170] on icon at bounding box center [785, 166] width 17 height 13
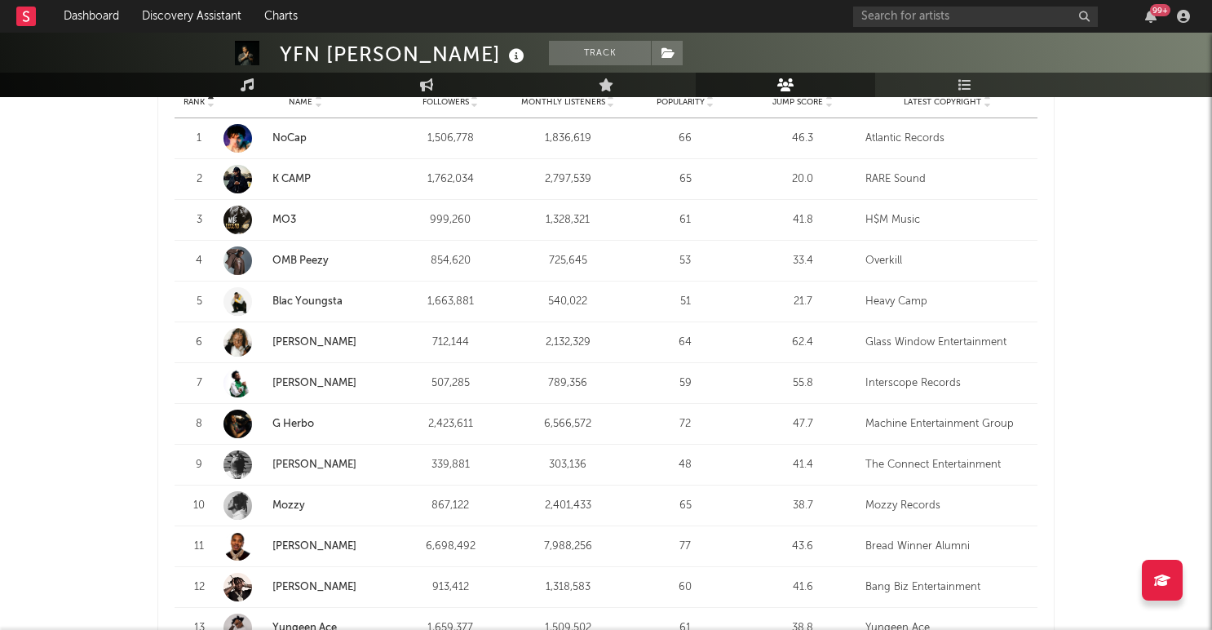
scroll to position [686, 0]
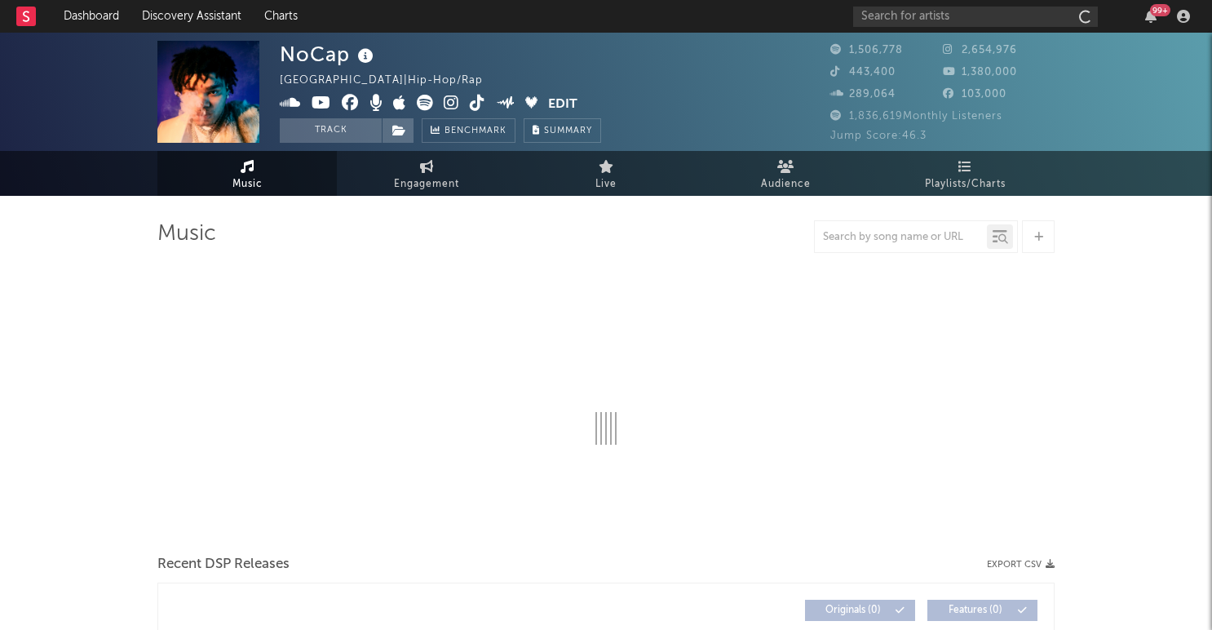
select select "6m"
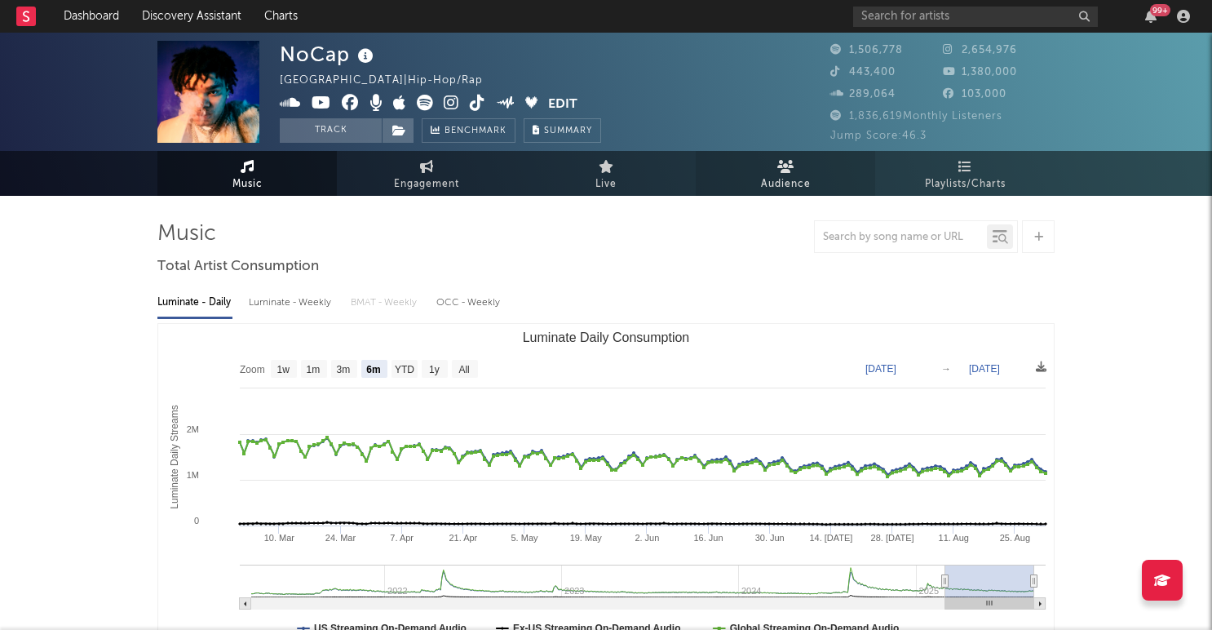
click at [796, 181] on span "Audience" at bounding box center [786, 185] width 50 height 20
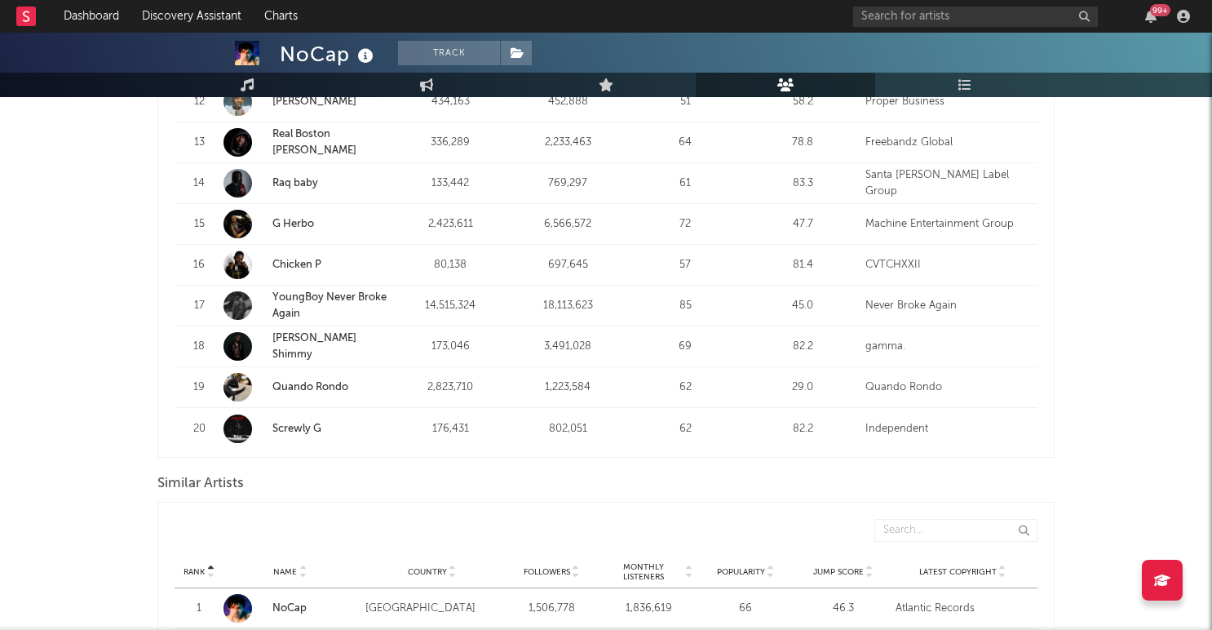
scroll to position [1157, 0]
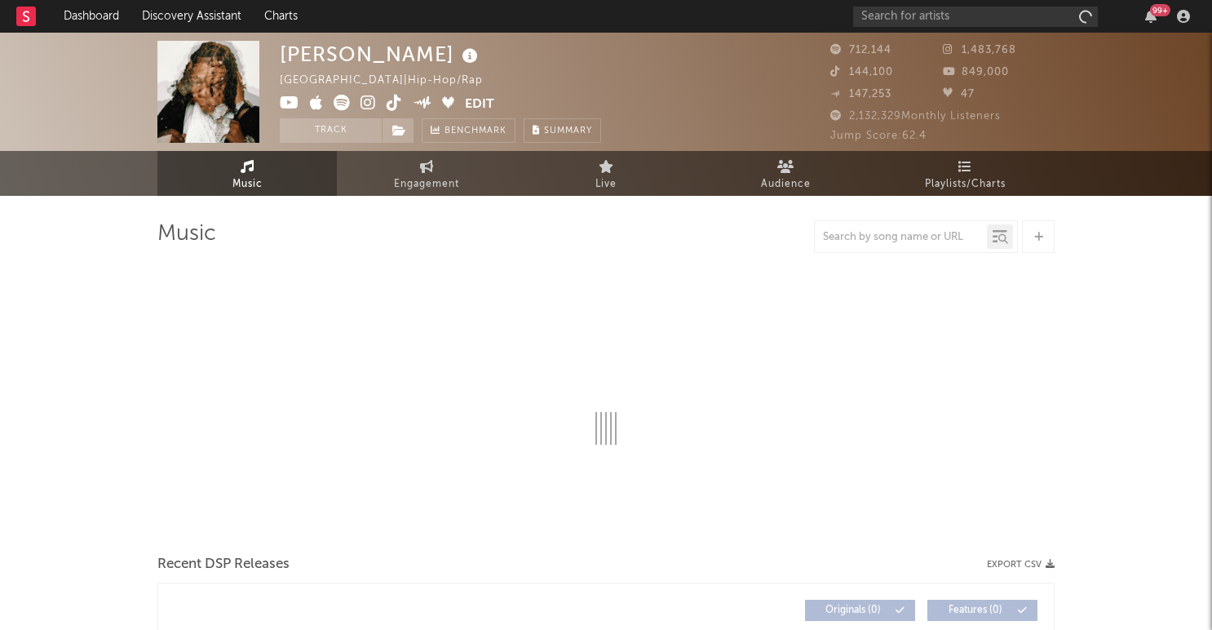
select select "6m"
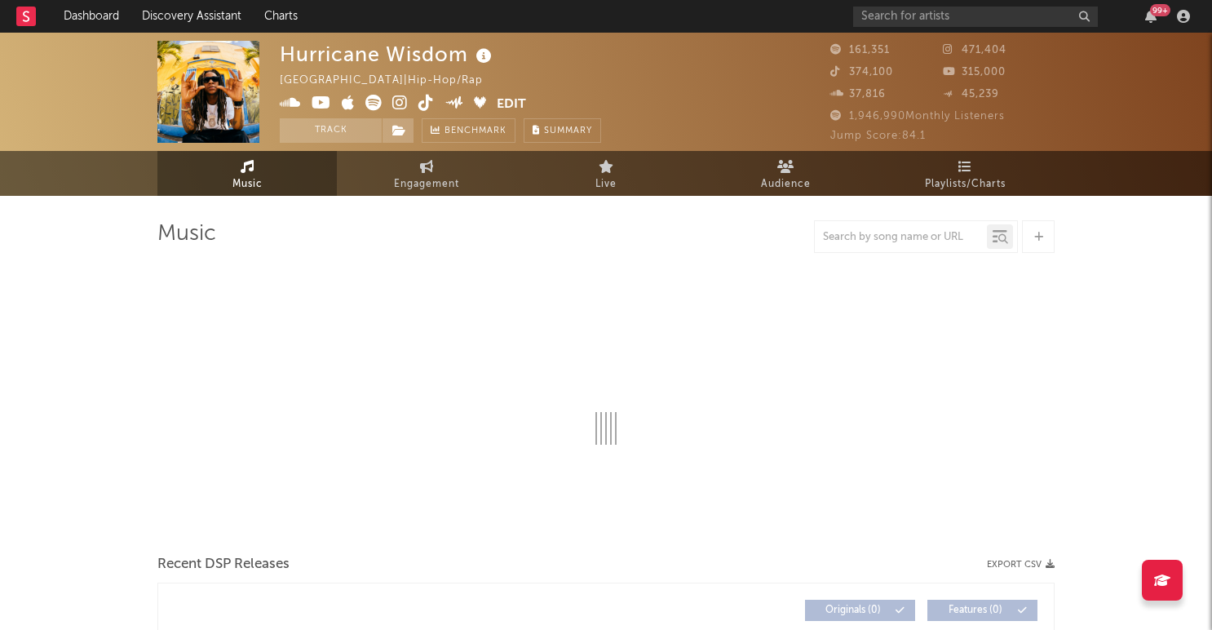
select select "6m"
